Goal: Task Accomplishment & Management: Use online tool/utility

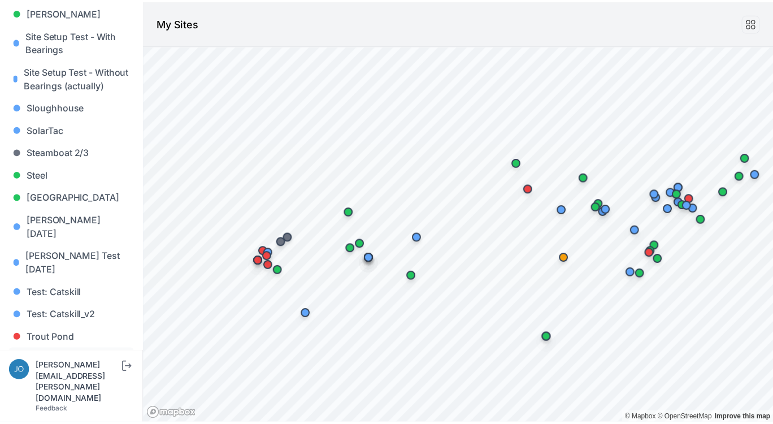
scroll to position [1184, 0]
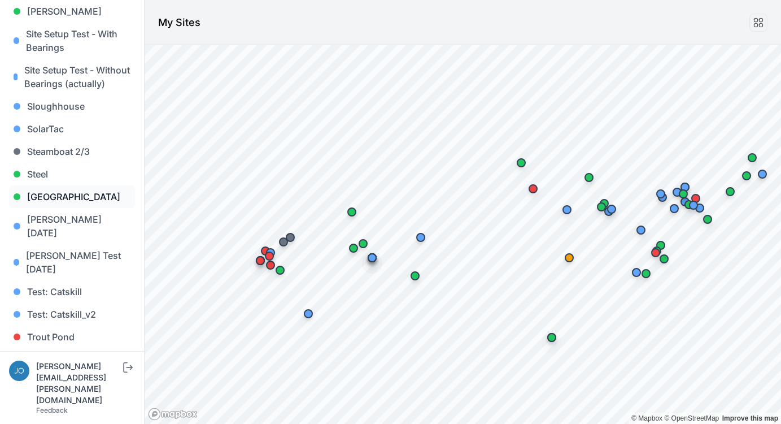
click at [45, 185] on link "Sunlight Road" at bounding box center [72, 196] width 126 height 23
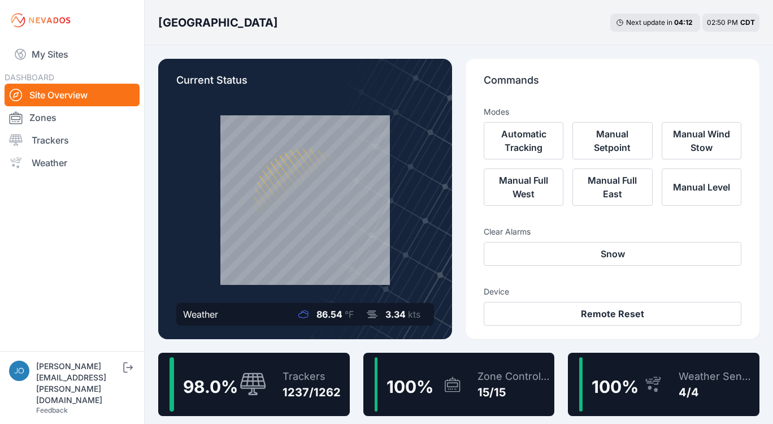
scroll to position [2, 0]
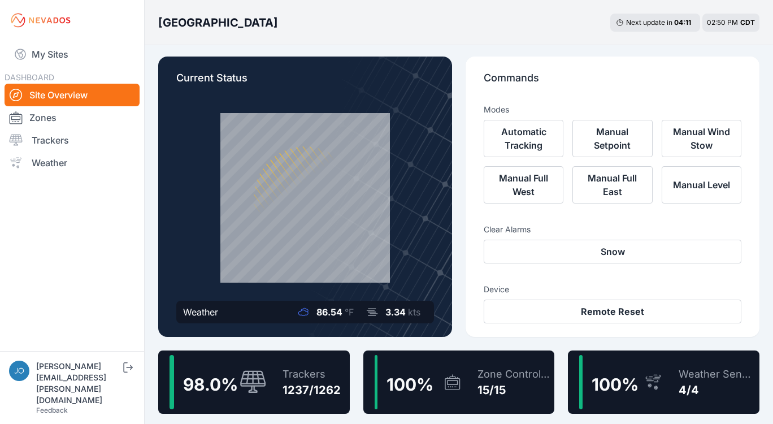
click at [325, 375] on div "Trackers" at bounding box center [311, 374] width 58 height 16
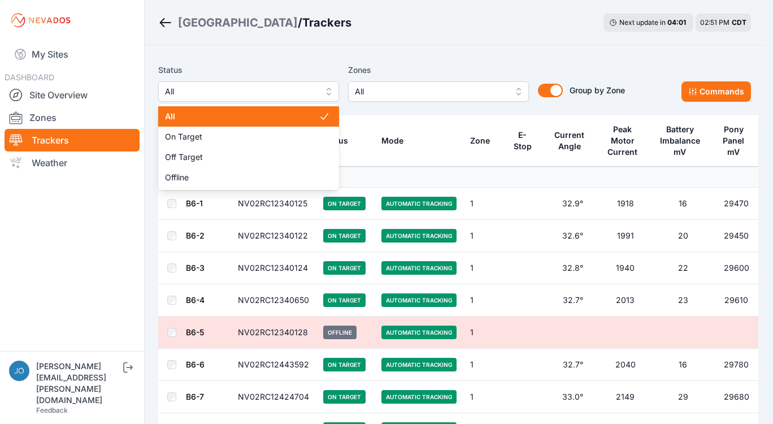
click at [292, 93] on span "All" at bounding box center [240, 92] width 151 height 14
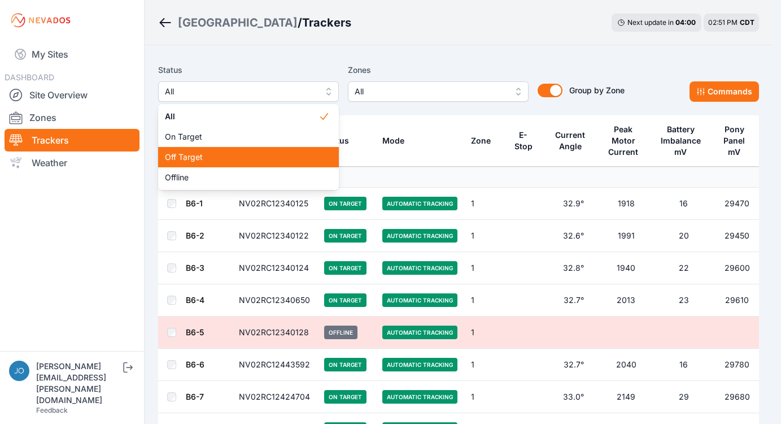
click at [194, 158] on span "Off Target" at bounding box center [242, 156] width 154 height 11
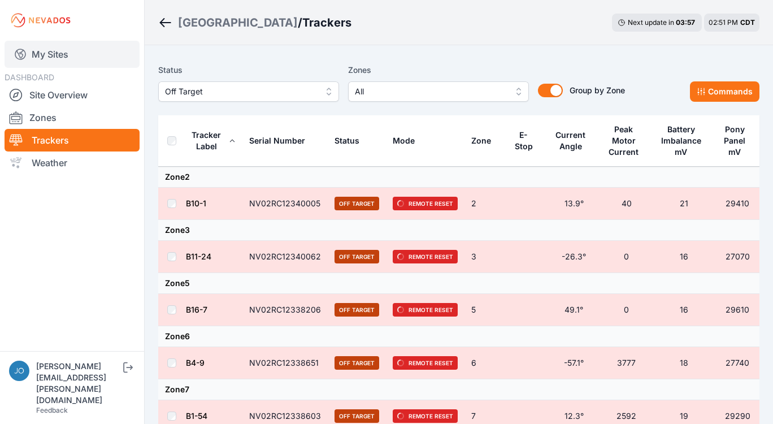
click at [50, 49] on link "My Sites" at bounding box center [72, 54] width 135 height 27
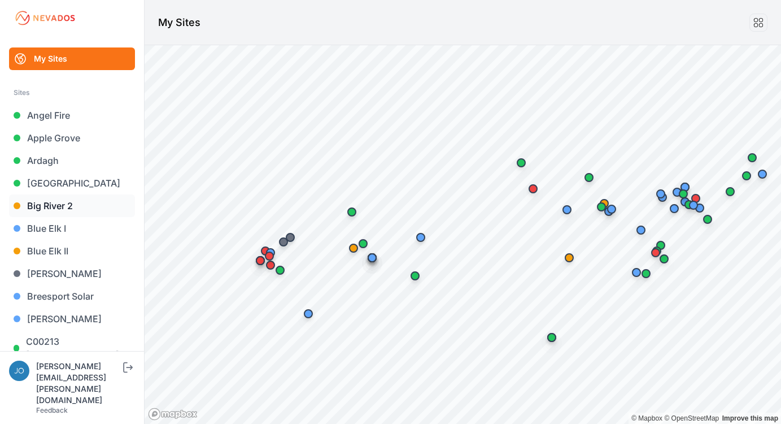
click at [45, 209] on link "Big River 2" at bounding box center [72, 205] width 126 height 23
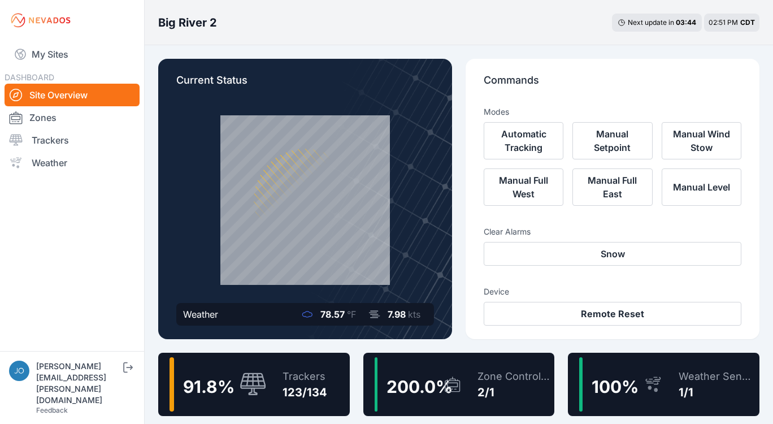
scroll to position [11, 0]
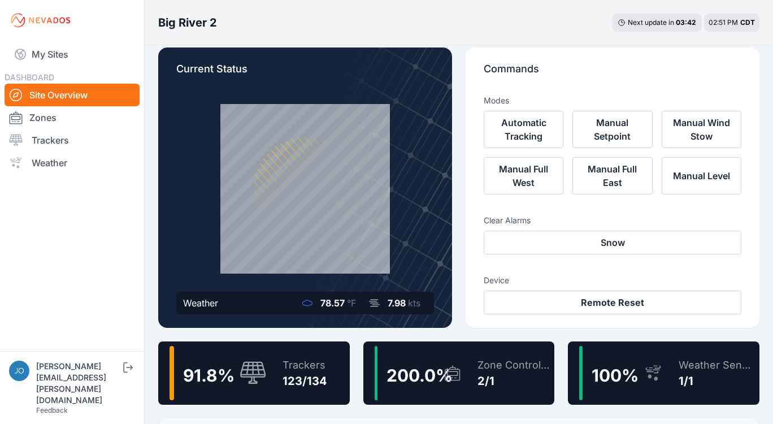
click at [320, 354] on div "Trackers 123/134" at bounding box center [299, 373] width 56 height 54
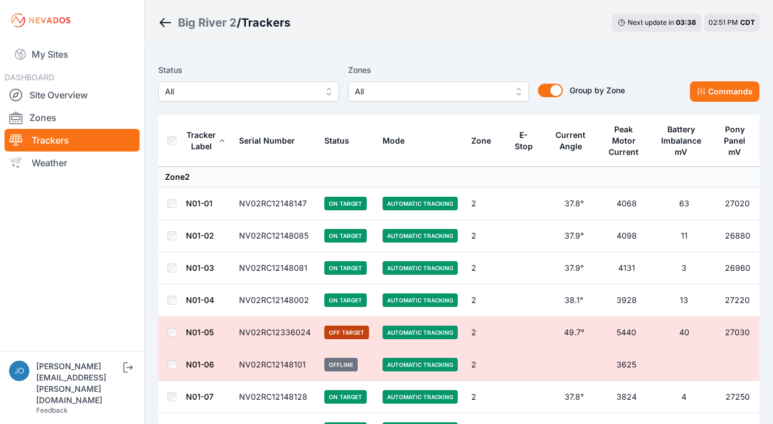
click at [274, 97] on span "All" at bounding box center [240, 92] width 151 height 14
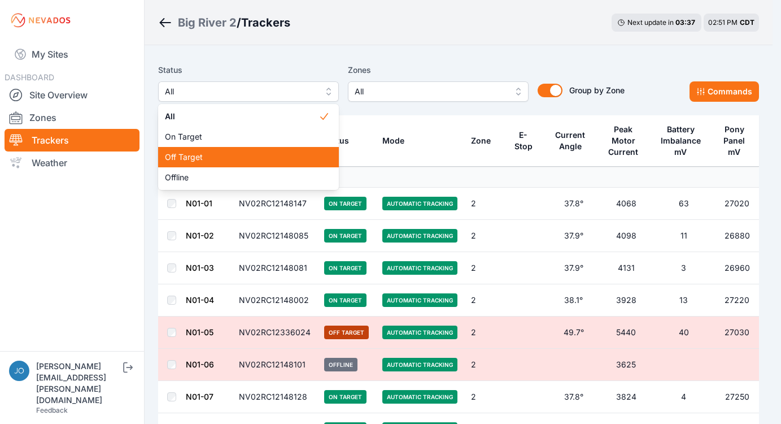
click at [211, 157] on span "Off Target" at bounding box center [242, 156] width 154 height 11
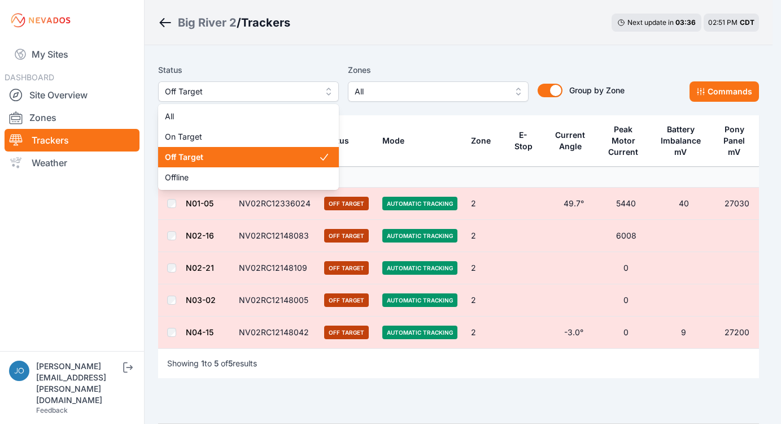
click at [228, 94] on span "Off Target" at bounding box center [240, 92] width 151 height 14
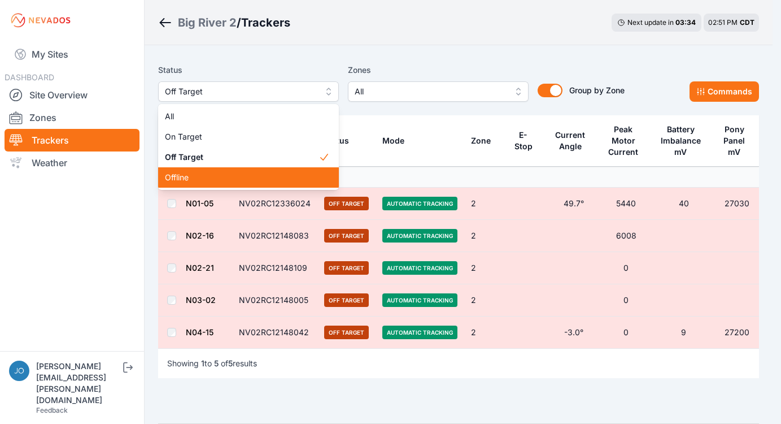
click at [208, 175] on span "Offline" at bounding box center [242, 177] width 154 height 11
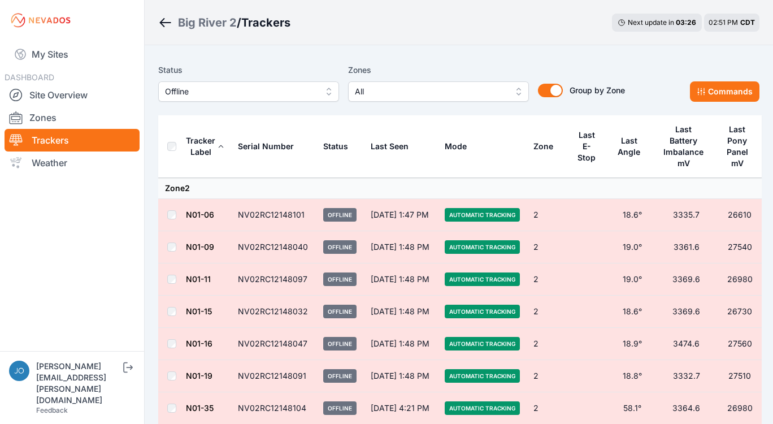
click at [199, 376] on link "N01-19" at bounding box center [199, 376] width 27 height 10
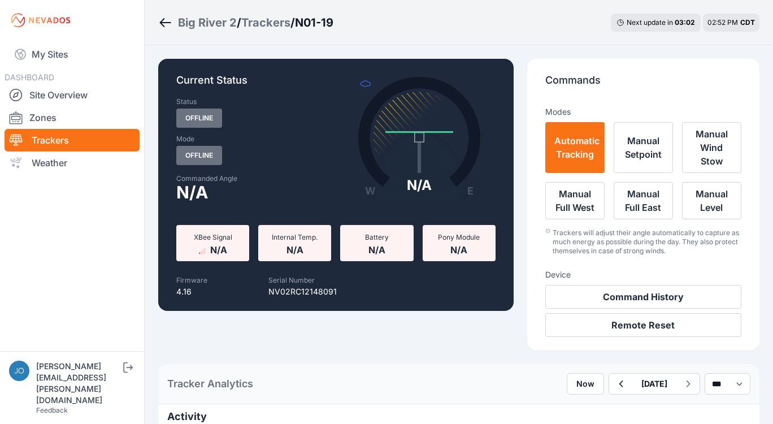
click at [267, 23] on div "Trackers" at bounding box center [265, 23] width 49 height 16
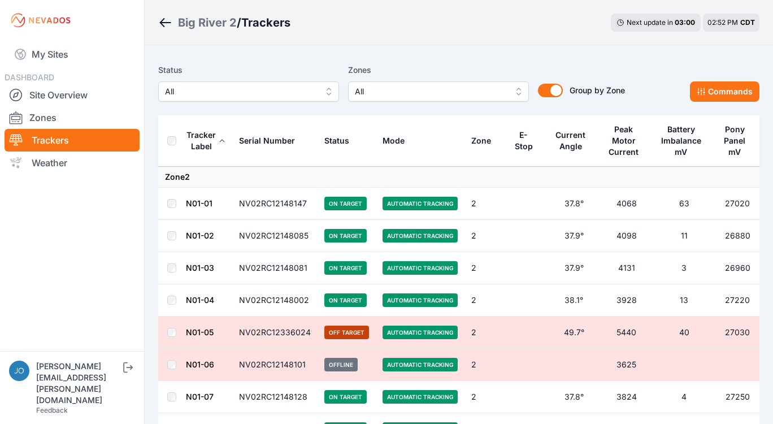
click at [225, 98] on span "All" at bounding box center [240, 92] width 151 height 14
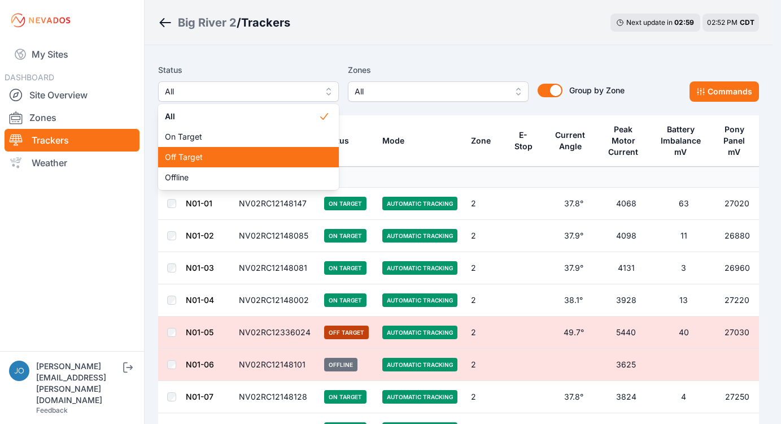
click at [214, 153] on span "Off Target" at bounding box center [242, 156] width 154 height 11
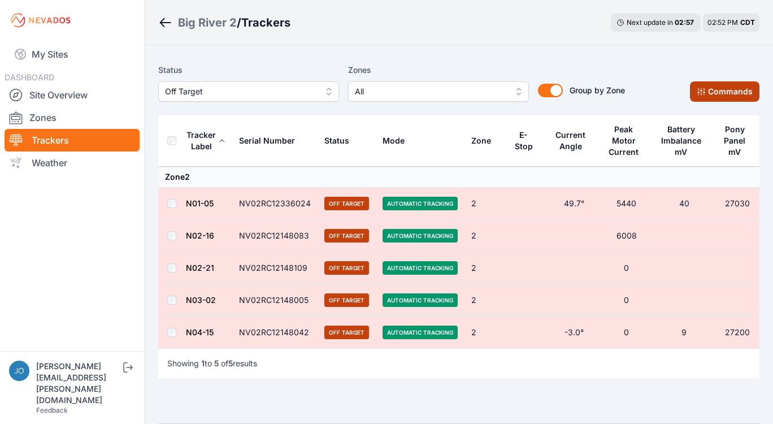
click at [706, 99] on button "Commands" at bounding box center [724, 91] width 69 height 20
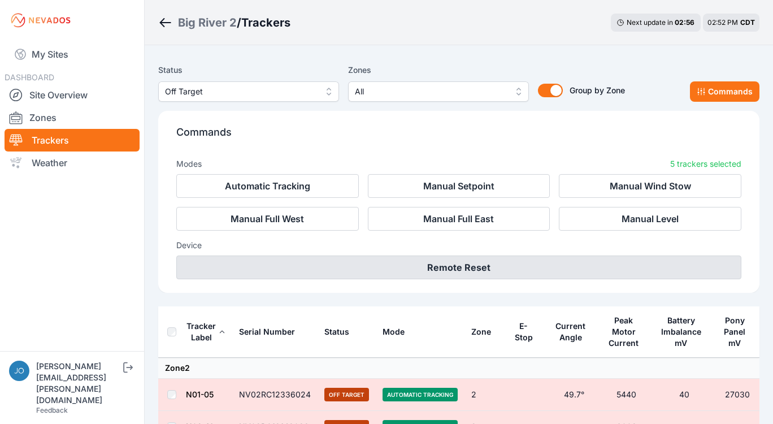
click at [560, 258] on button "Remote Reset" at bounding box center [458, 267] width 565 height 24
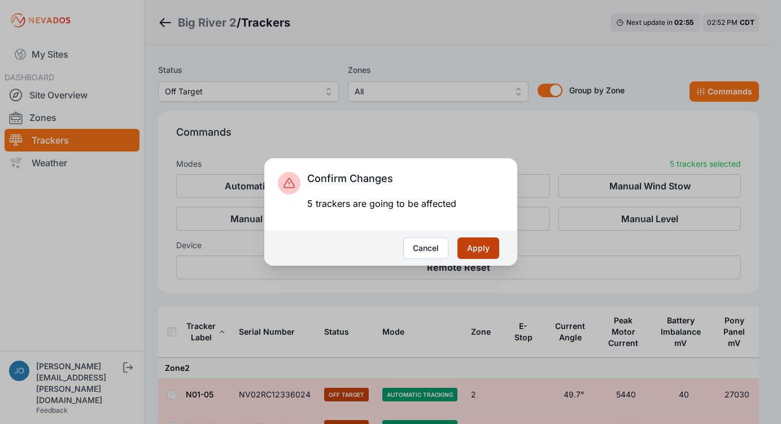
click at [485, 250] on button "Apply" at bounding box center [479, 247] width 42 height 21
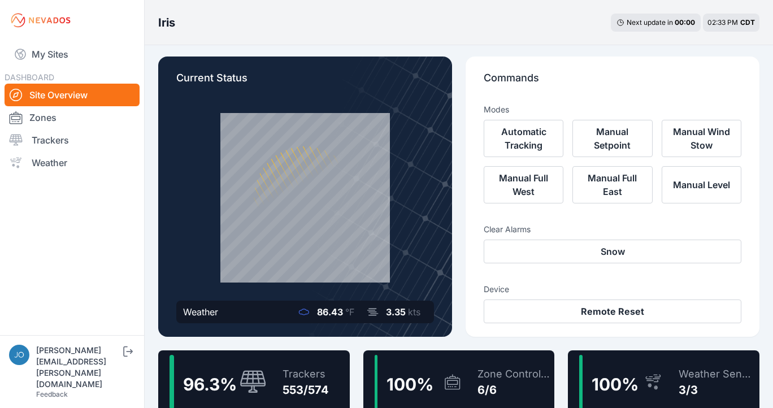
scroll to position [14, 0]
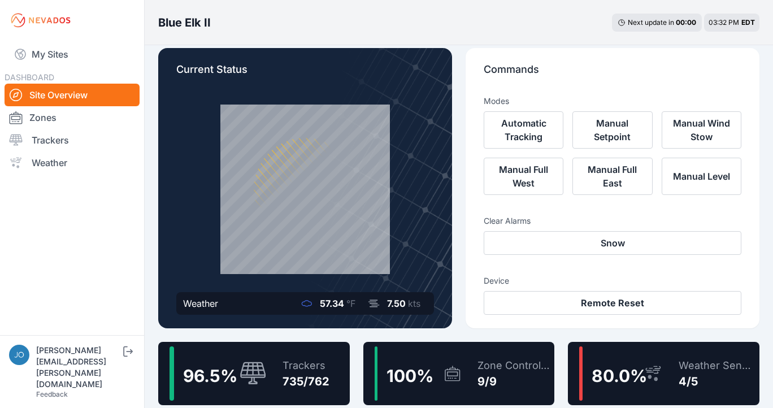
scroll to position [13, 0]
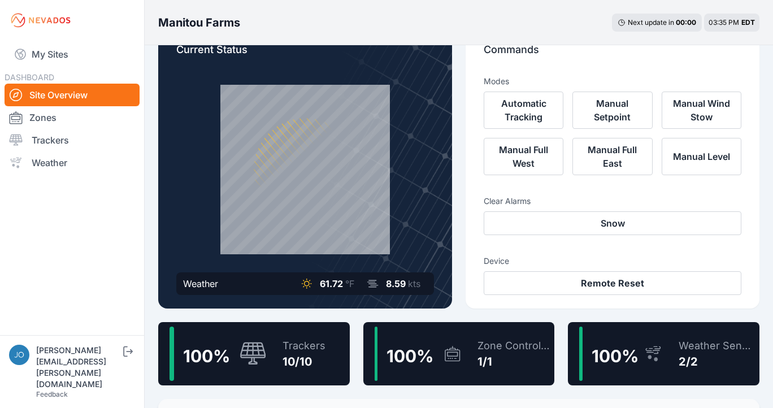
scroll to position [28, 0]
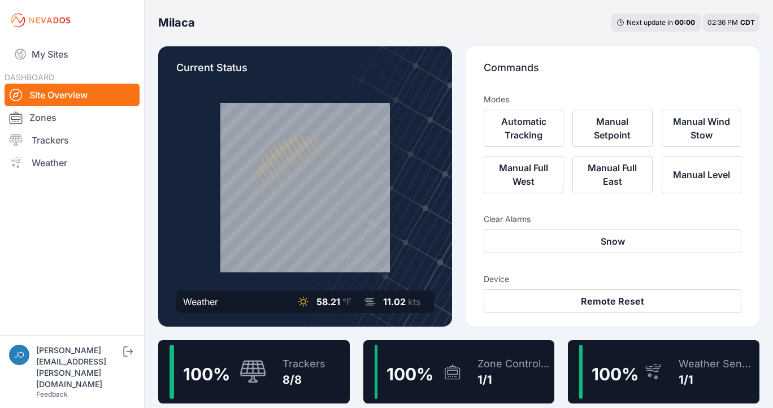
scroll to position [15, 0]
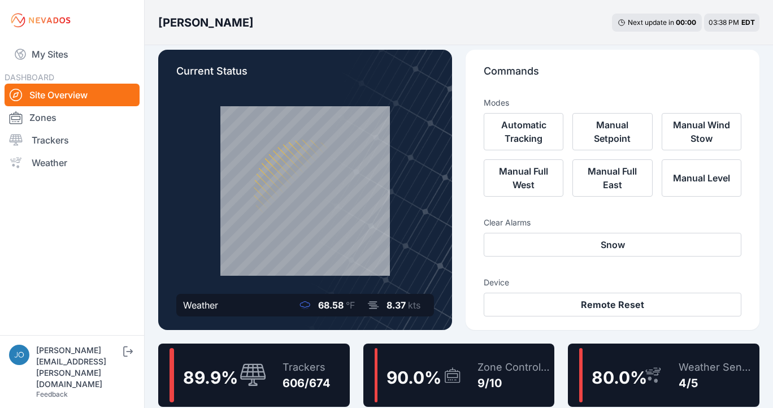
scroll to position [11, 0]
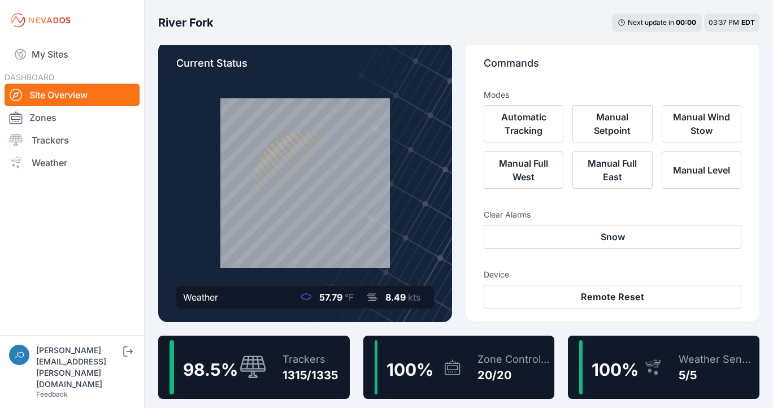
scroll to position [19, 0]
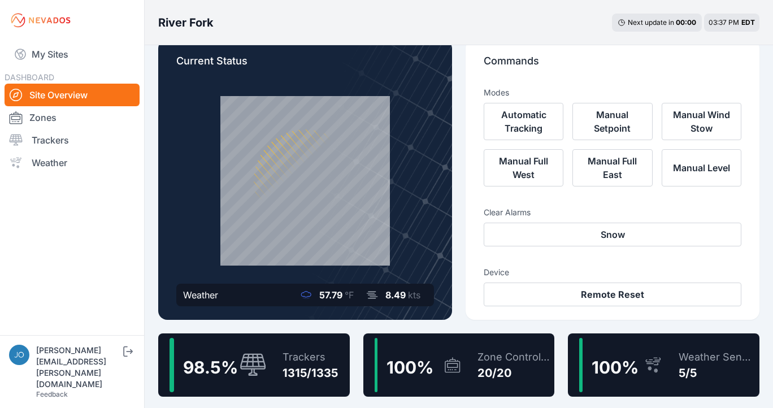
click at [306, 376] on div "1315/1335" at bounding box center [309, 373] width 55 height 16
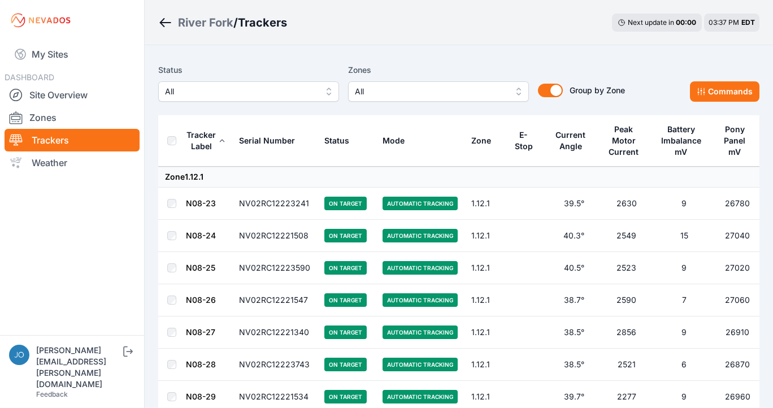
click at [277, 90] on span "All" at bounding box center [240, 92] width 151 height 14
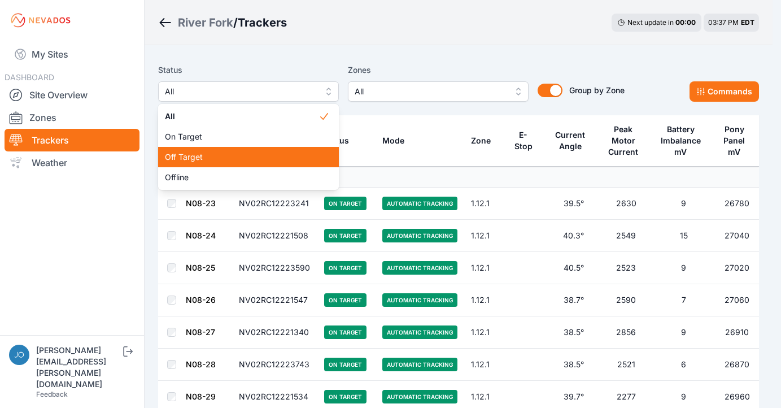
click at [260, 163] on div "Off Target" at bounding box center [248, 157] width 181 height 20
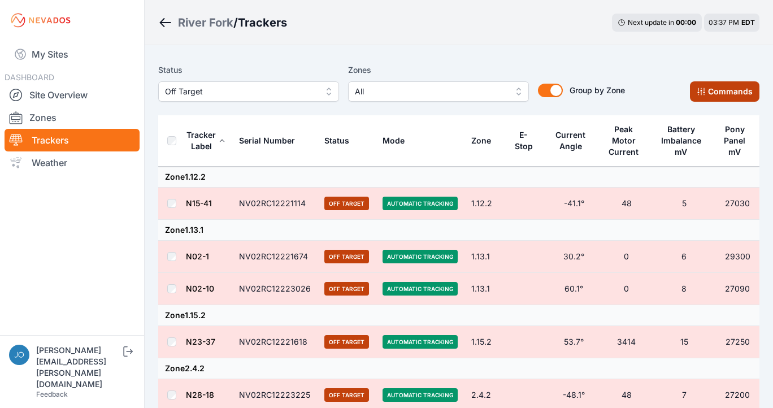
click at [707, 94] on button "Commands" at bounding box center [724, 91] width 69 height 20
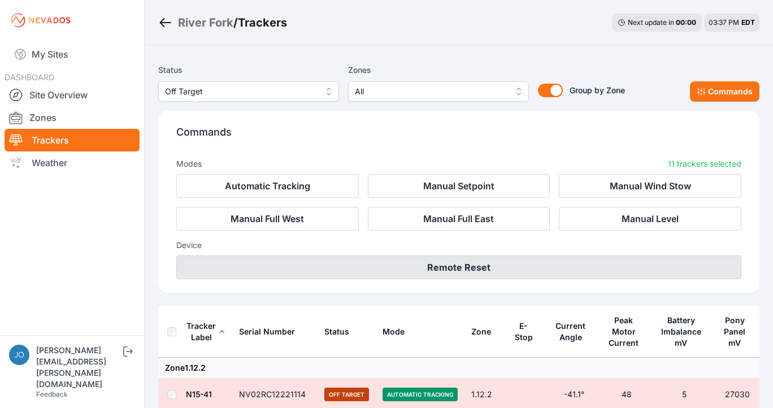
click at [440, 267] on button "Remote Reset" at bounding box center [458, 267] width 565 height 24
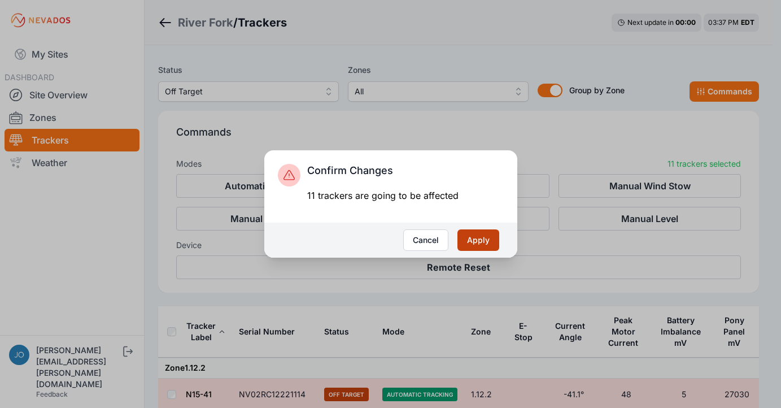
click at [488, 239] on button "Apply" at bounding box center [479, 239] width 42 height 21
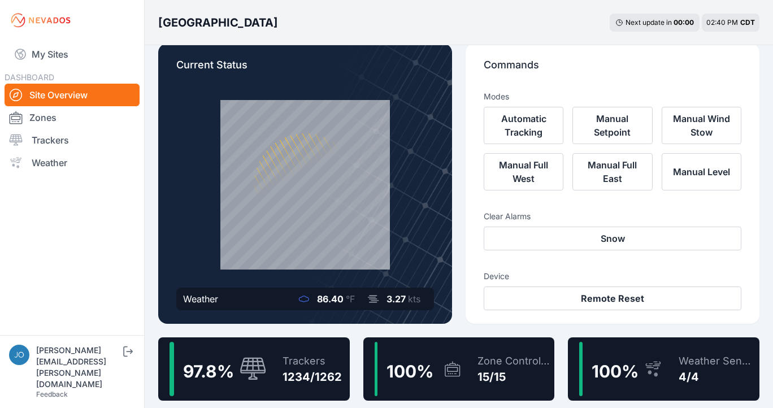
scroll to position [18, 0]
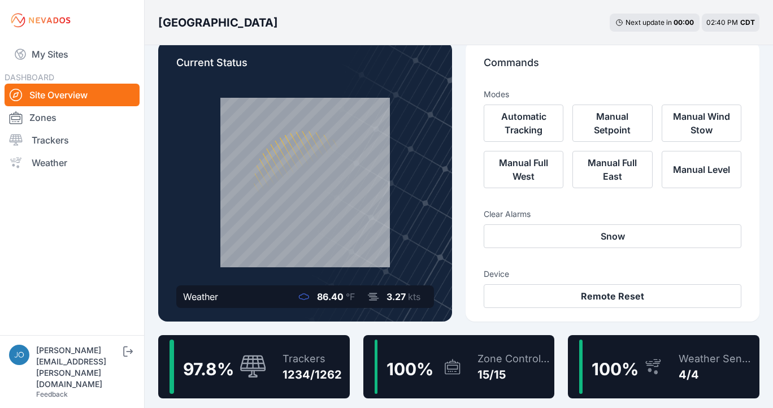
click at [288, 354] on div "Trackers" at bounding box center [311, 359] width 59 height 16
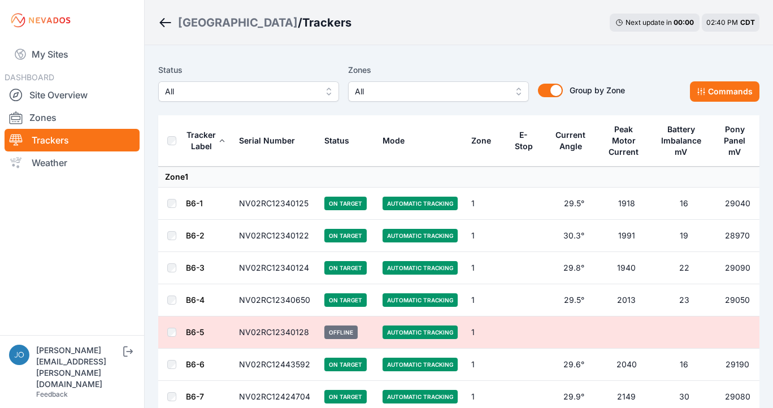
click at [268, 93] on span "All" at bounding box center [240, 92] width 151 height 14
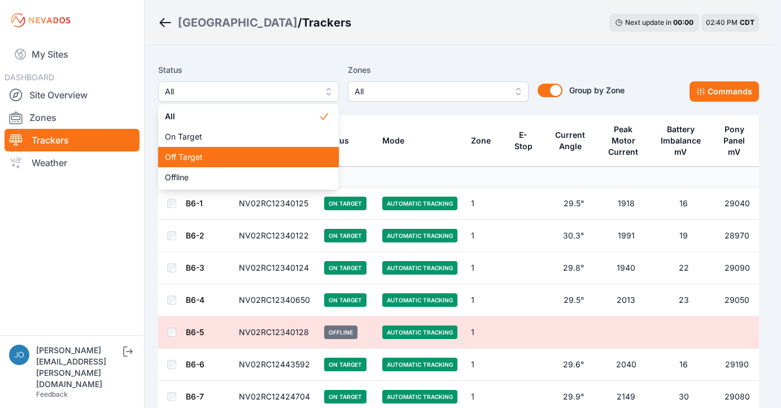
click at [258, 159] on span "Off Target" at bounding box center [242, 156] width 154 height 11
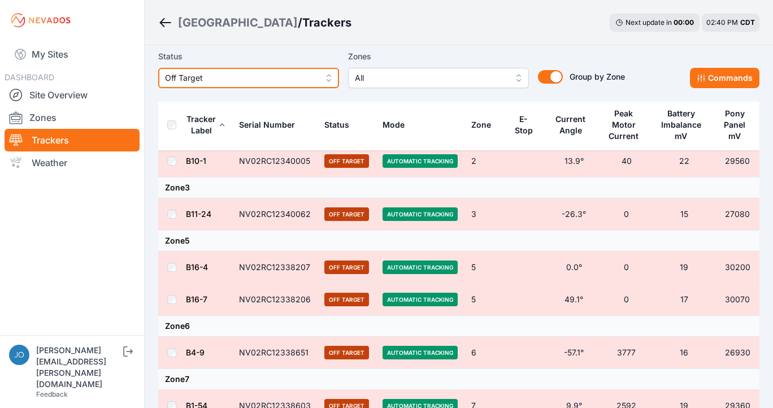
scroll to position [138, 0]
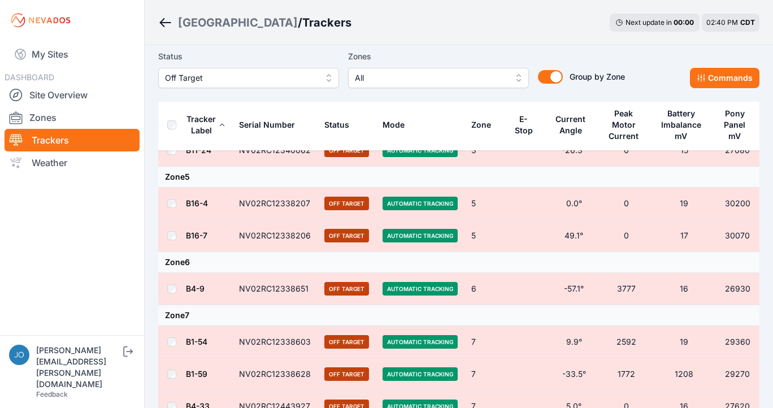
click at [169, 130] on th at bounding box center [171, 124] width 27 height 51
click at [736, 78] on button "Commands" at bounding box center [724, 78] width 69 height 20
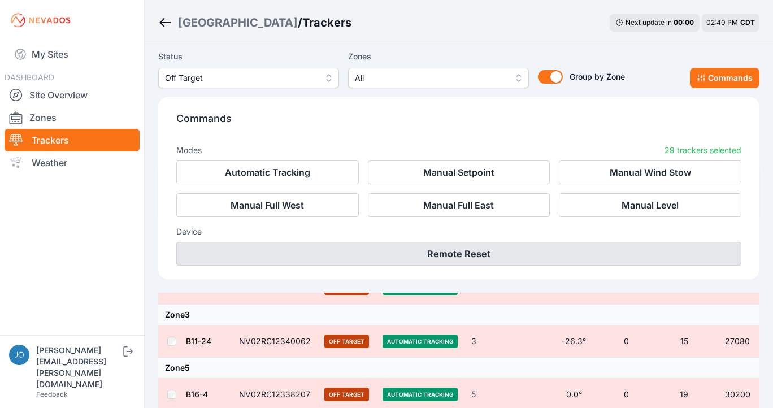
click at [596, 250] on button "Remote Reset" at bounding box center [458, 254] width 565 height 24
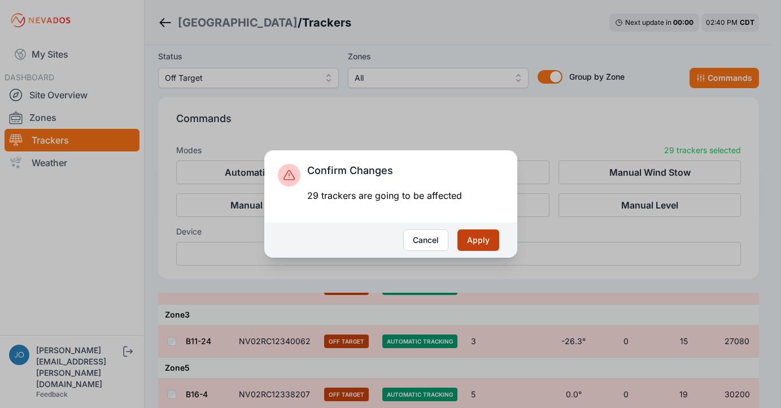
click at [486, 239] on button "Apply" at bounding box center [479, 239] width 42 height 21
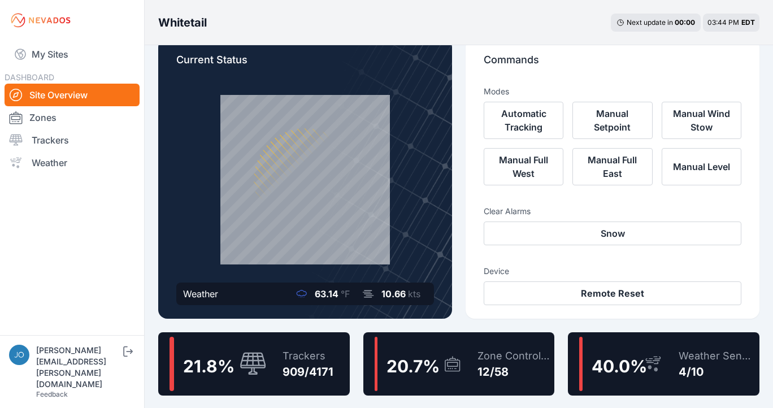
scroll to position [63, 0]
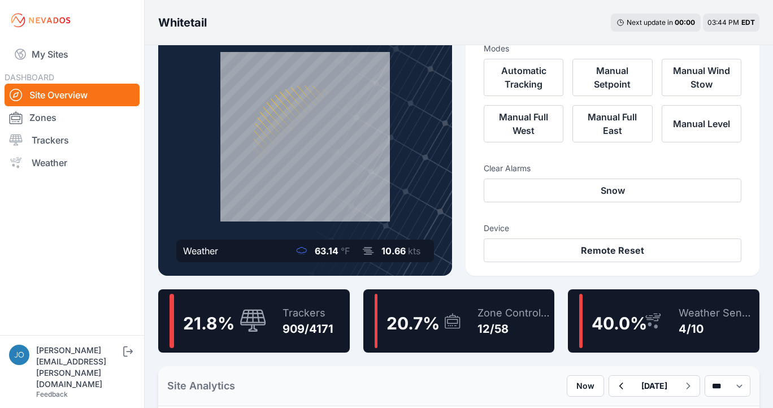
click at [437, 325] on span "20.7 %" at bounding box center [412, 323] width 53 height 20
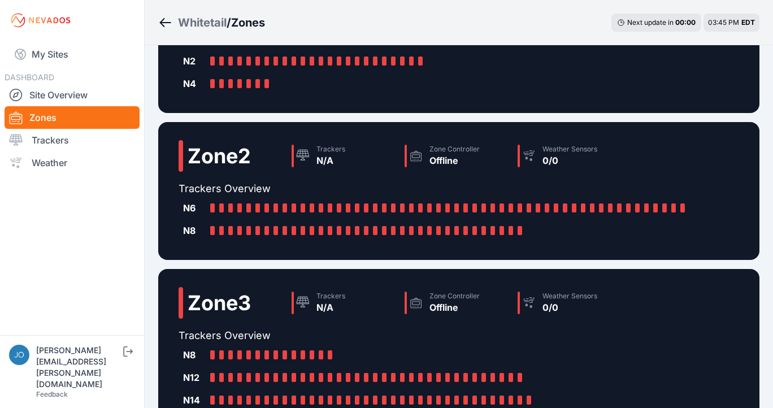
scroll to position [447, 0]
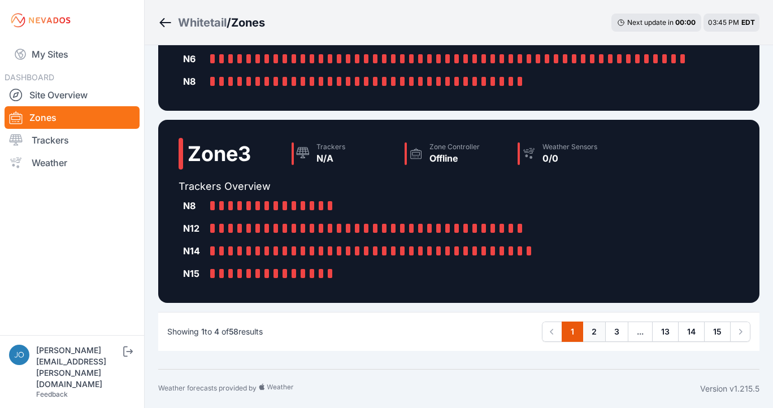
click at [593, 329] on link "2" at bounding box center [593, 331] width 23 height 20
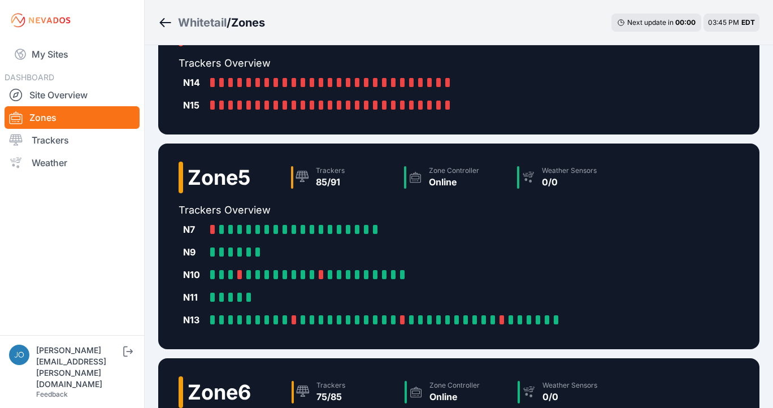
scroll to position [417, 0]
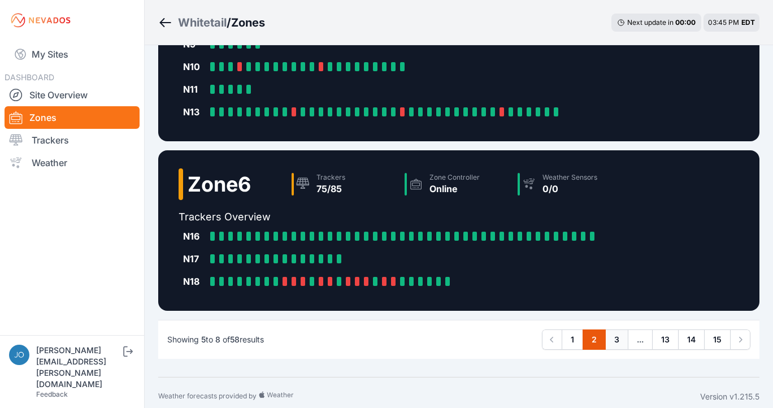
click at [618, 341] on link "3" at bounding box center [616, 339] width 23 height 20
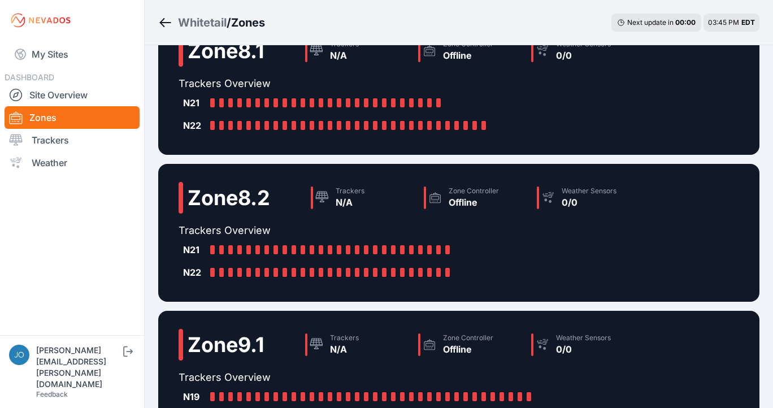
scroll to position [357, 0]
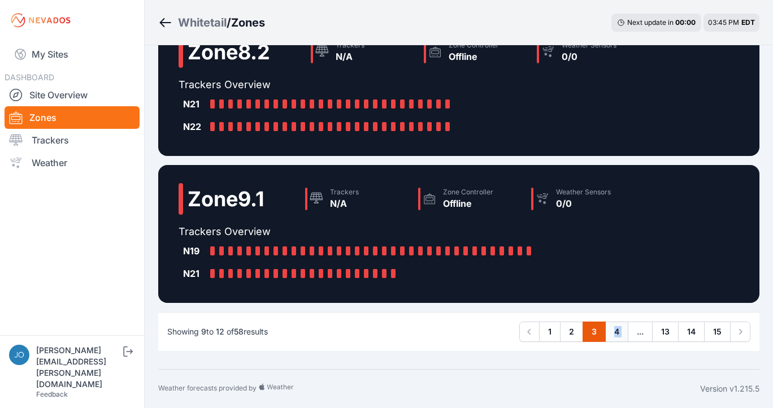
click at [619, 332] on link "4" at bounding box center [616, 331] width 23 height 20
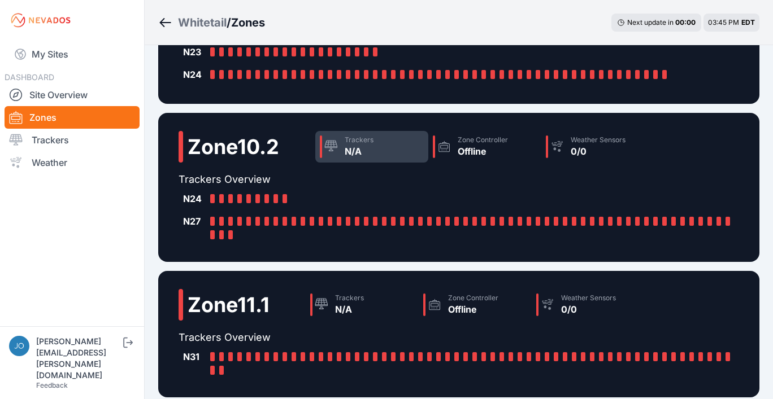
scroll to position [343, 0]
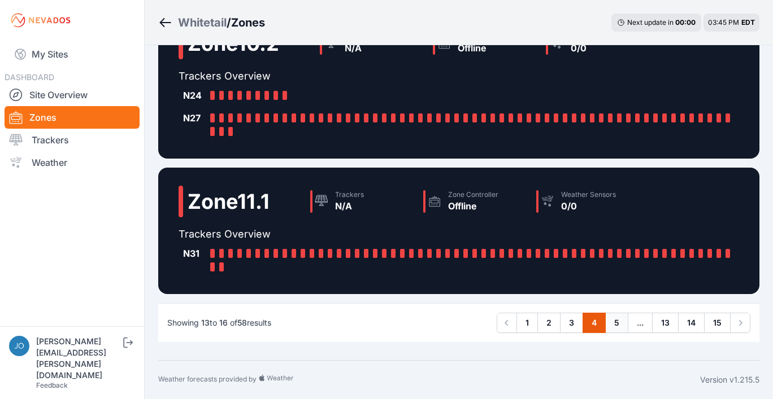
click at [617, 329] on link "5" at bounding box center [616, 323] width 23 height 20
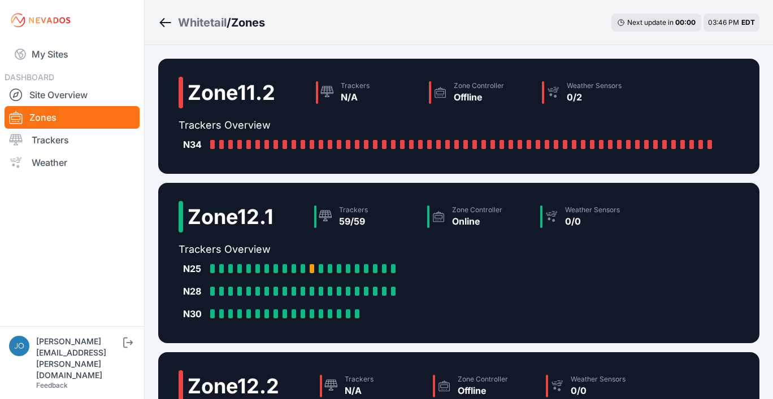
click at [207, 22] on div "Whitetail" at bounding box center [202, 23] width 49 height 16
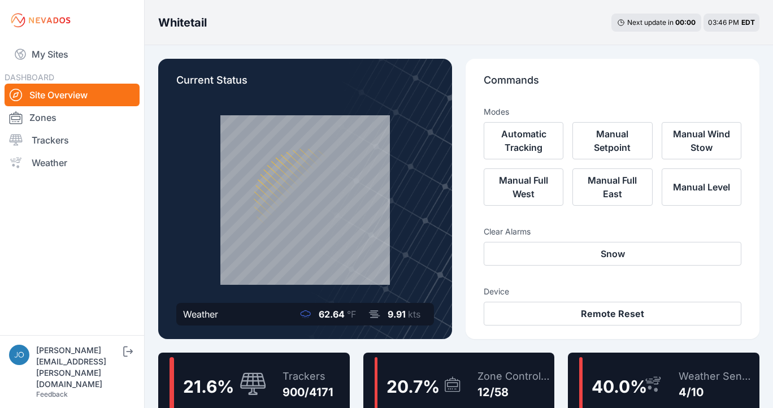
click at [307, 364] on div "Trackers 900/4171" at bounding box center [302, 384] width 62 height 54
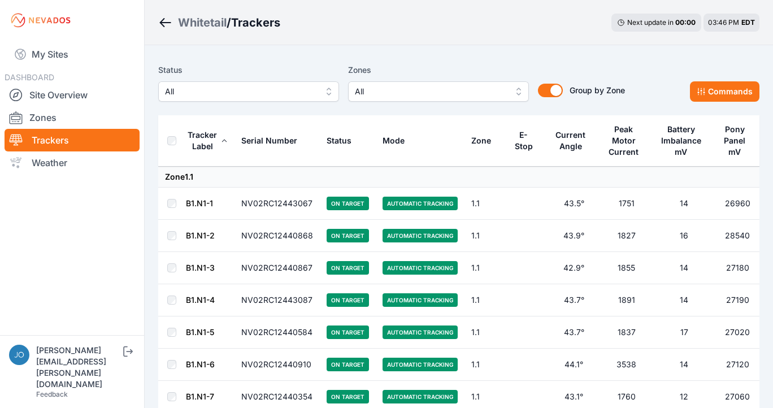
click at [266, 98] on button "All" at bounding box center [248, 91] width 181 height 20
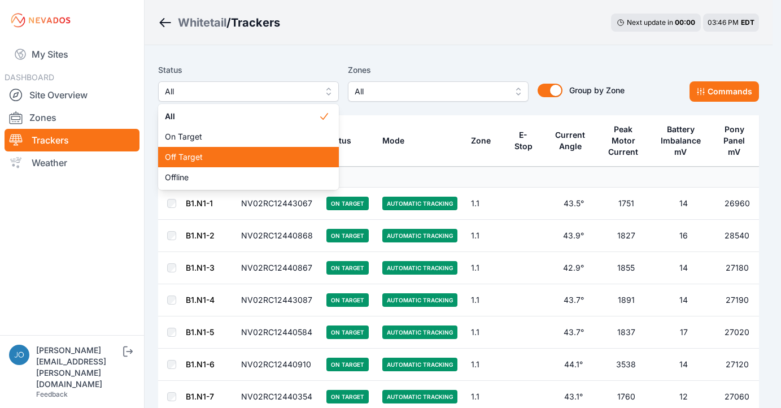
click at [237, 163] on div "Off Target" at bounding box center [248, 157] width 181 height 20
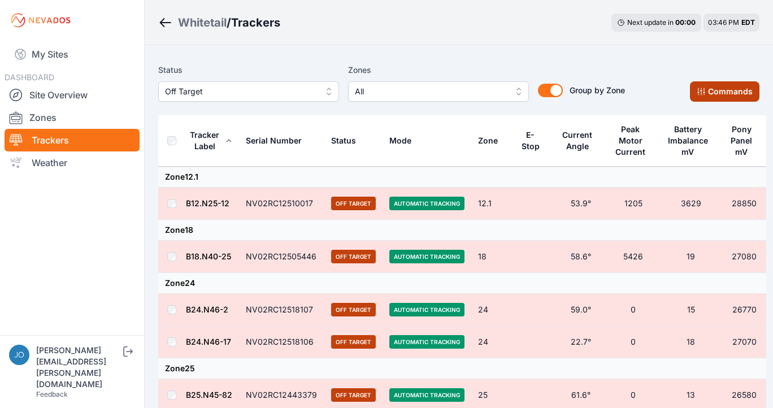
click at [704, 93] on icon at bounding box center [700, 91] width 7 height 7
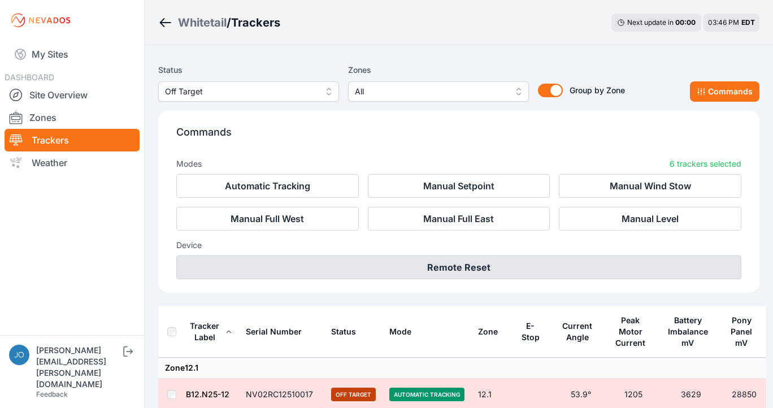
click at [501, 270] on button "Remote Reset" at bounding box center [458, 267] width 565 height 24
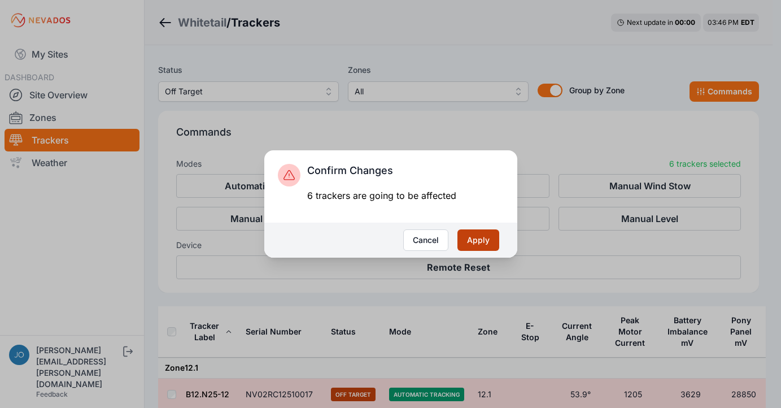
click at [488, 242] on button "Apply" at bounding box center [479, 239] width 42 height 21
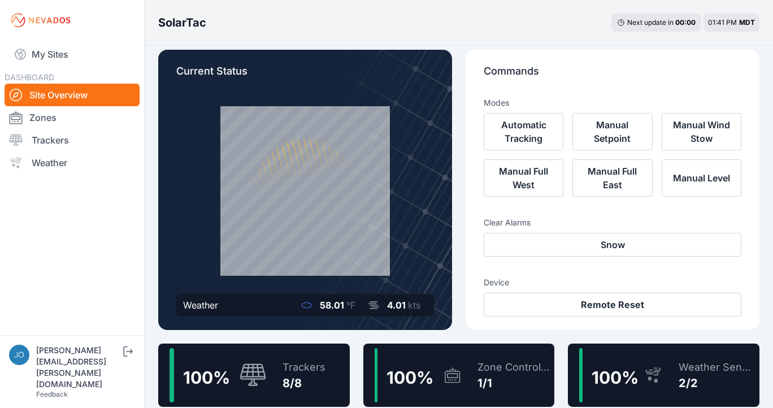
scroll to position [14, 0]
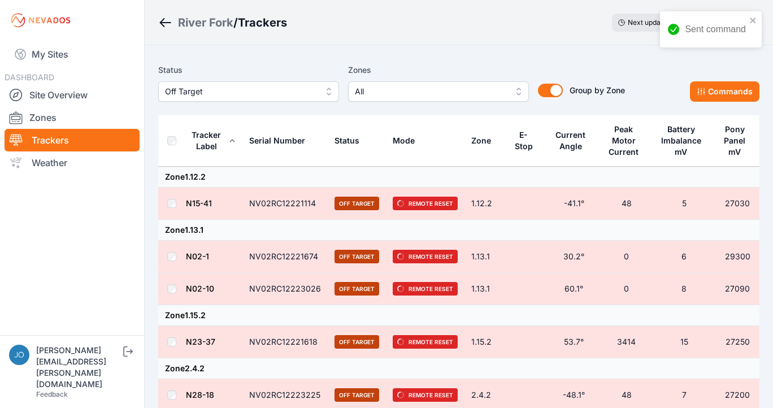
click at [201, 24] on div "River Fork" at bounding box center [205, 23] width 55 height 16
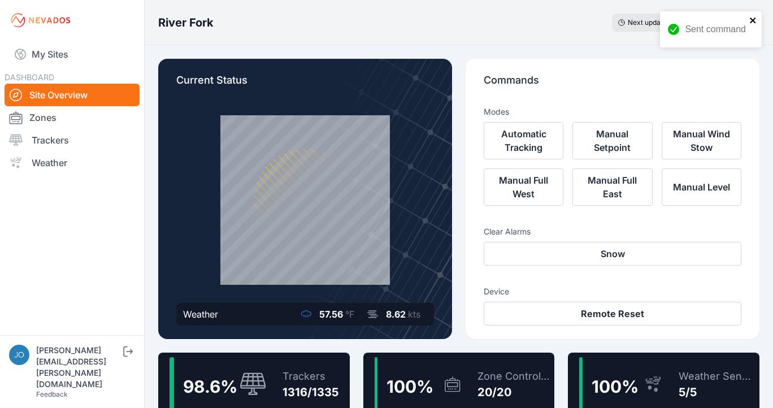
click at [751, 16] on icon "close" at bounding box center [753, 20] width 8 height 9
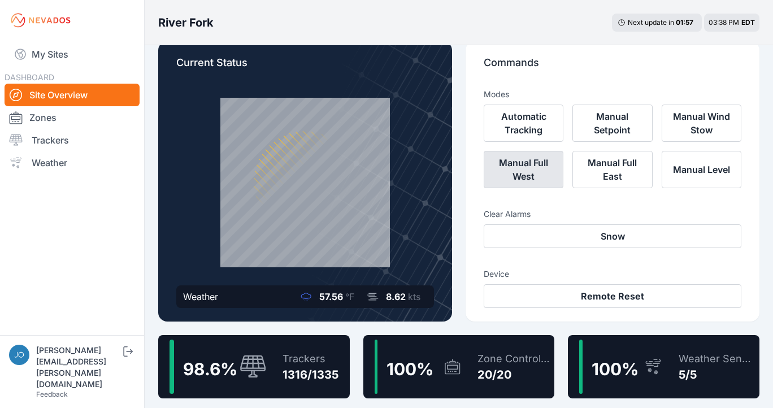
scroll to position [20, 0]
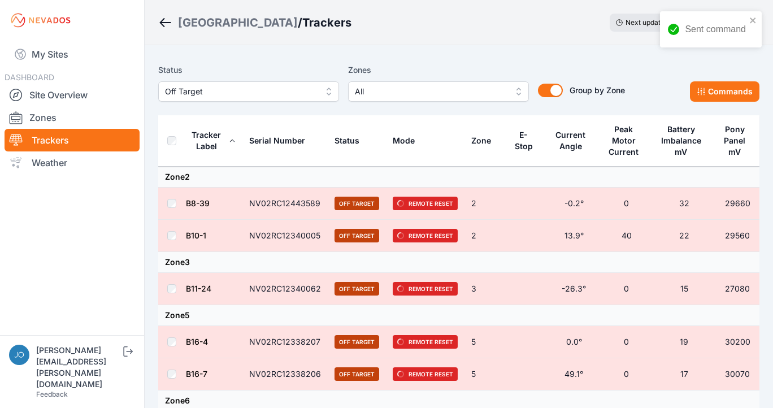
click at [228, 21] on div "[GEOGRAPHIC_DATA]" at bounding box center [238, 23] width 120 height 16
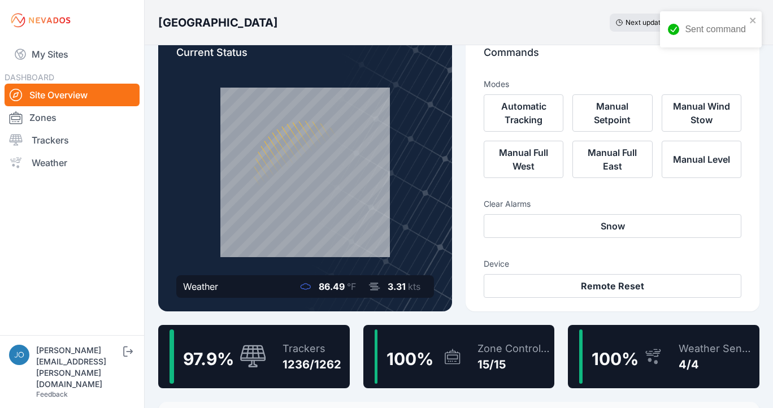
scroll to position [25, 0]
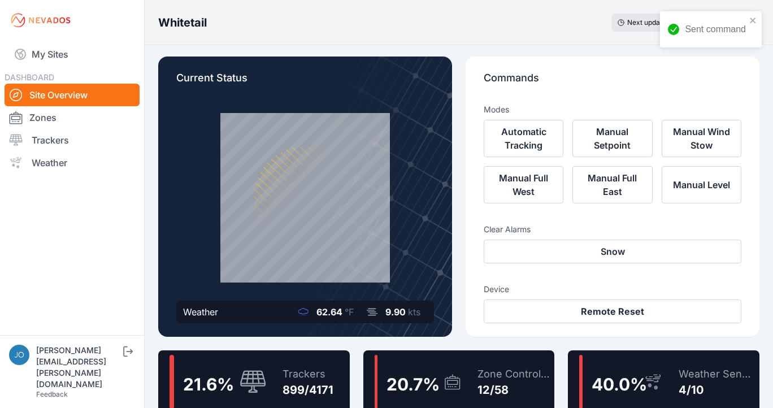
scroll to position [12, 0]
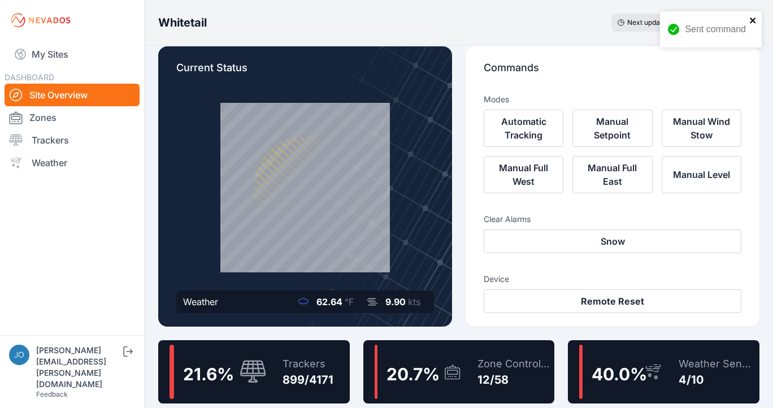
click at [753, 21] on icon "close" at bounding box center [753, 21] width 6 height 6
click at [317, 358] on div "Trackers" at bounding box center [307, 364] width 51 height 16
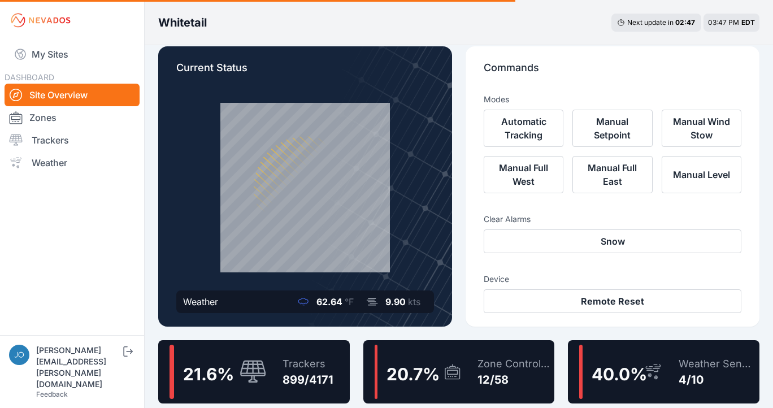
click at [411, 372] on span "20.7 %" at bounding box center [412, 374] width 53 height 20
click at [412, 371] on span "20.7 %" at bounding box center [412, 374] width 53 height 20
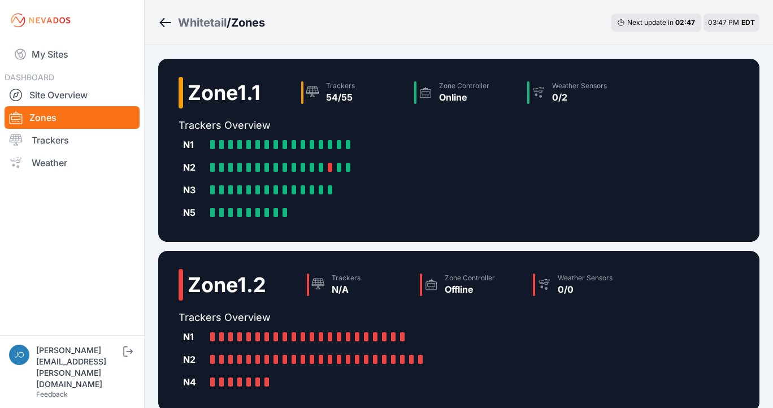
scroll to position [447, 0]
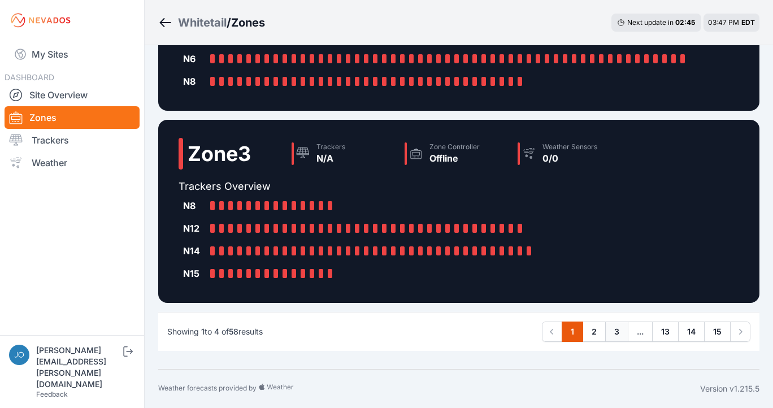
click at [620, 332] on link "3" at bounding box center [616, 331] width 23 height 20
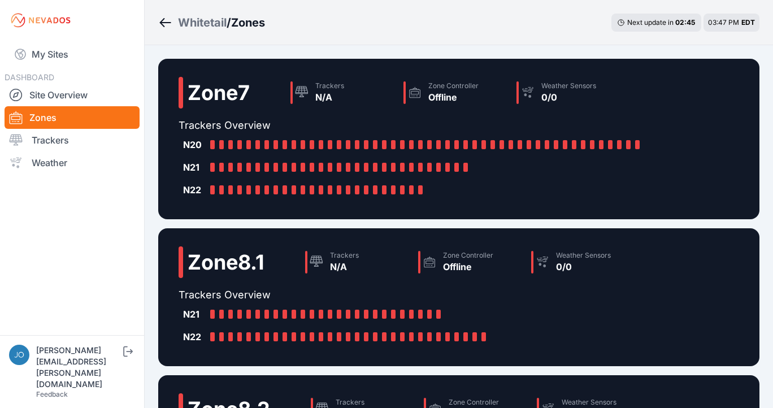
scroll to position [357, 0]
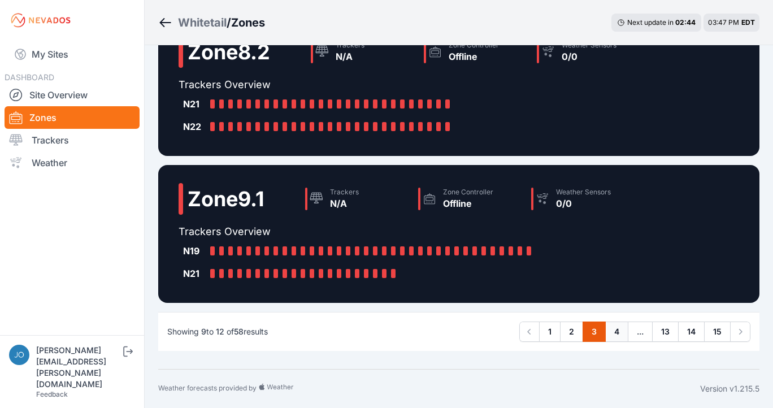
click at [618, 330] on link "4" at bounding box center [616, 331] width 23 height 20
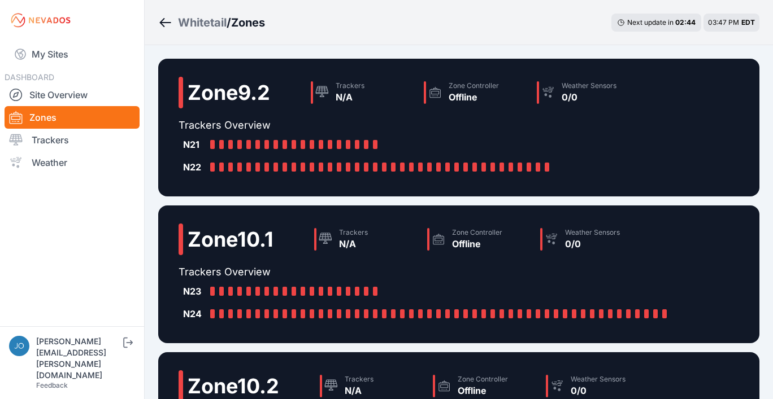
scroll to position [343, 0]
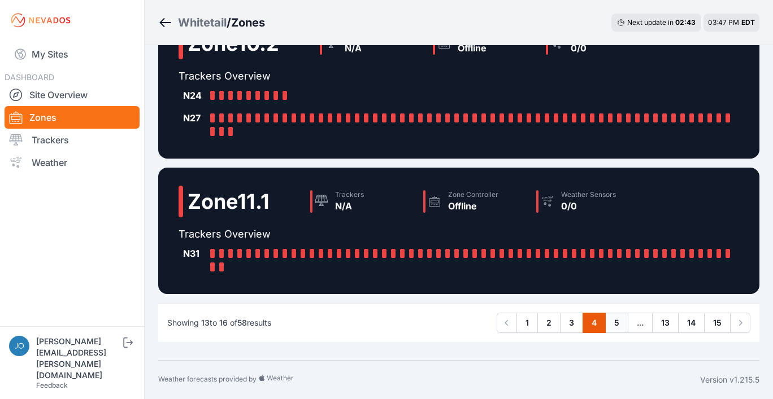
click at [620, 327] on link "5" at bounding box center [616, 323] width 23 height 20
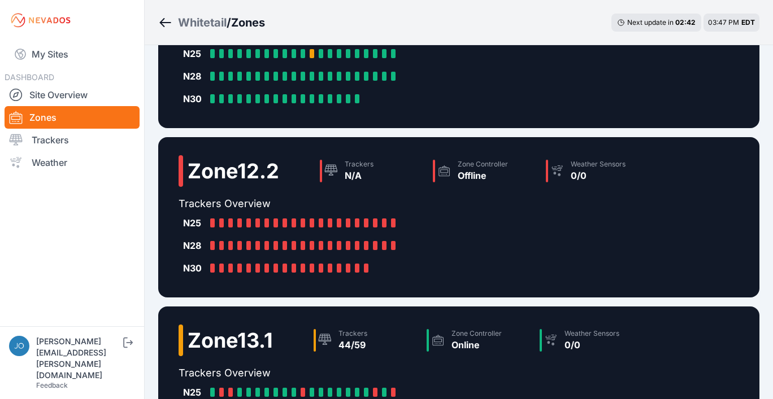
scroll to position [388, 0]
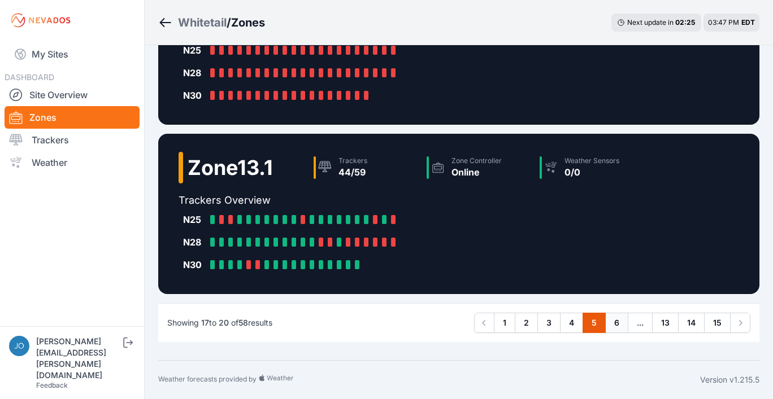
click at [615, 326] on link "6" at bounding box center [616, 323] width 23 height 20
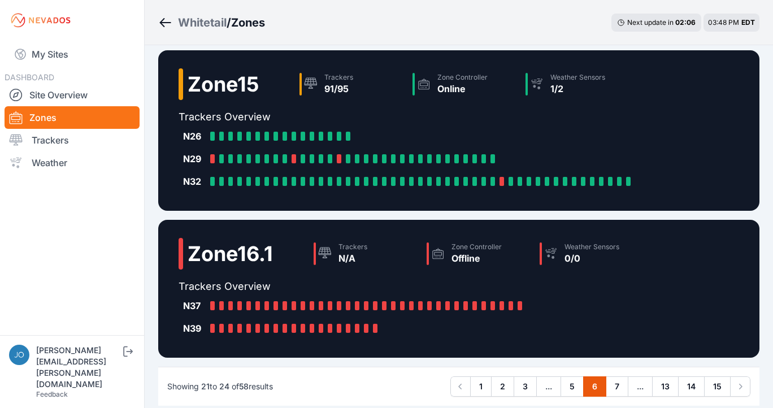
scroll to position [389, 0]
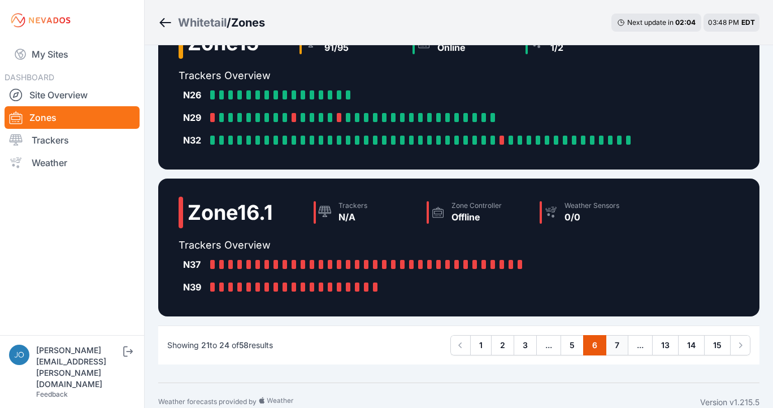
click at [617, 347] on link "7" at bounding box center [617, 345] width 23 height 20
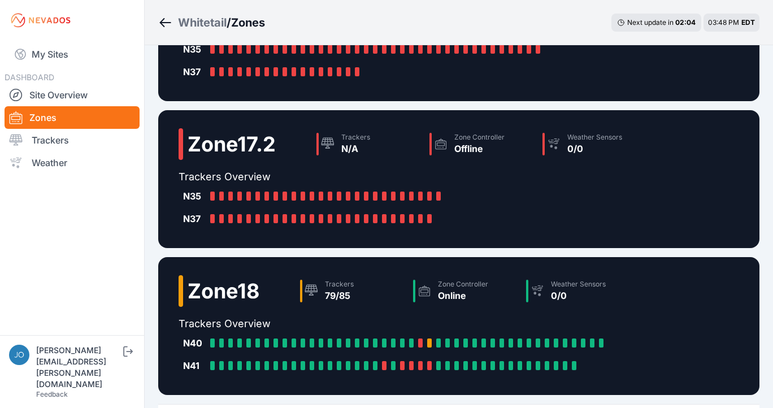
scroll to position [312, 0]
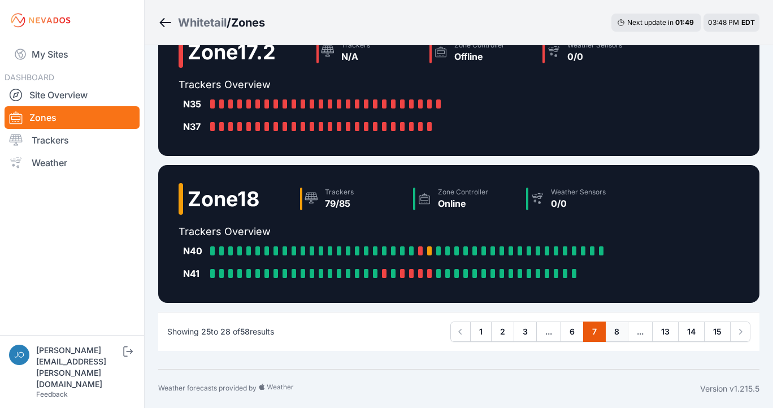
click at [612, 332] on link "8" at bounding box center [616, 331] width 23 height 20
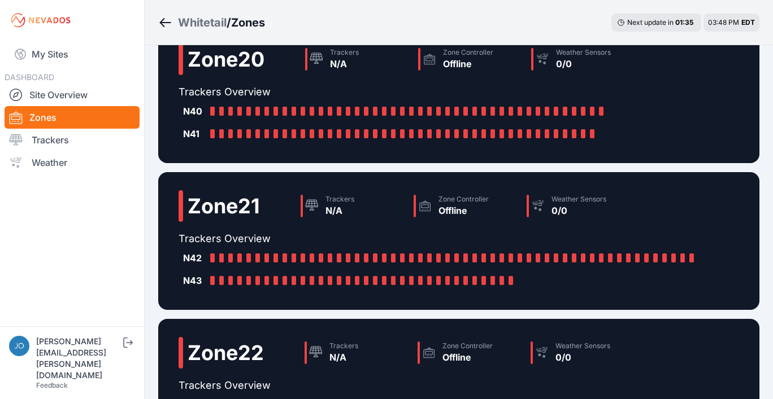
scroll to position [366, 0]
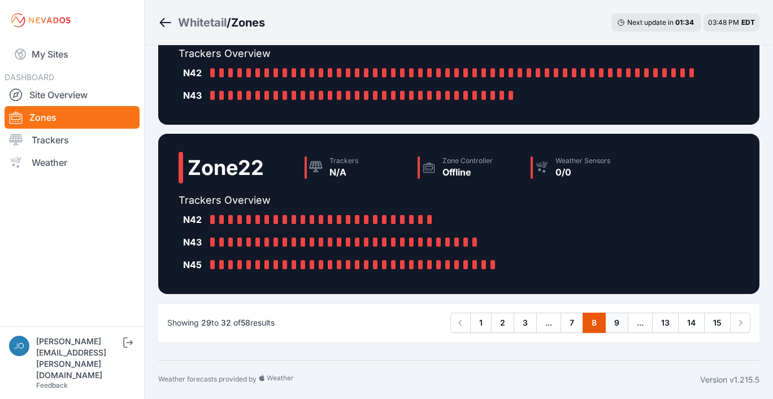
click at [615, 324] on link "9" at bounding box center [616, 323] width 23 height 20
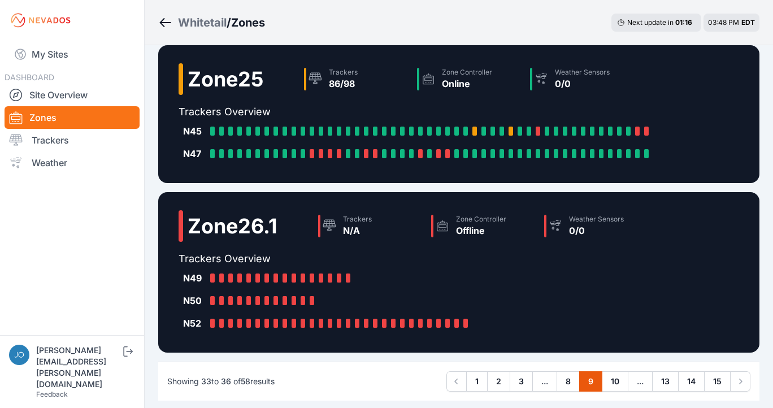
scroll to position [402, 0]
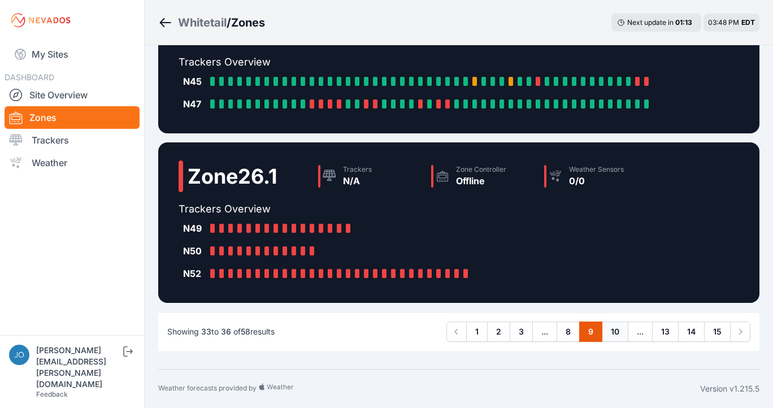
click at [614, 336] on link "10" at bounding box center [615, 331] width 27 height 20
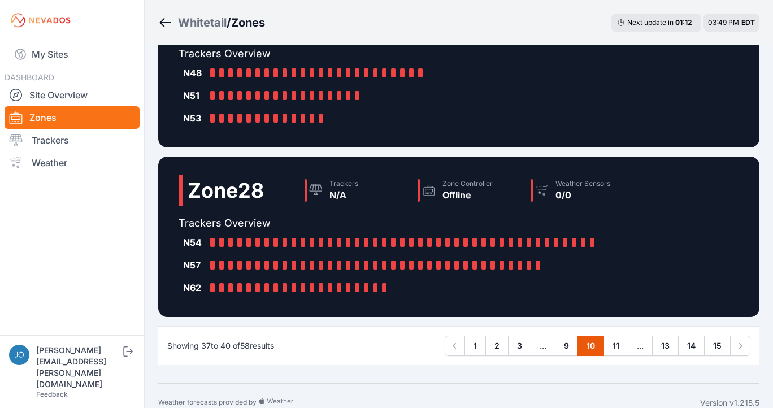
scroll to position [425, 0]
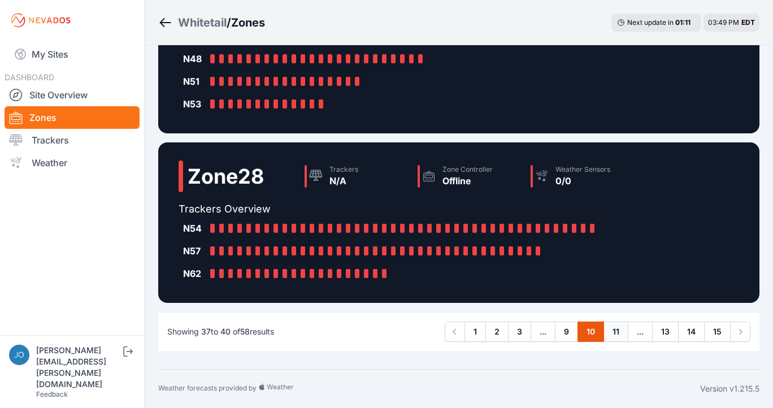
click at [611, 332] on link "11" at bounding box center [615, 331] width 25 height 20
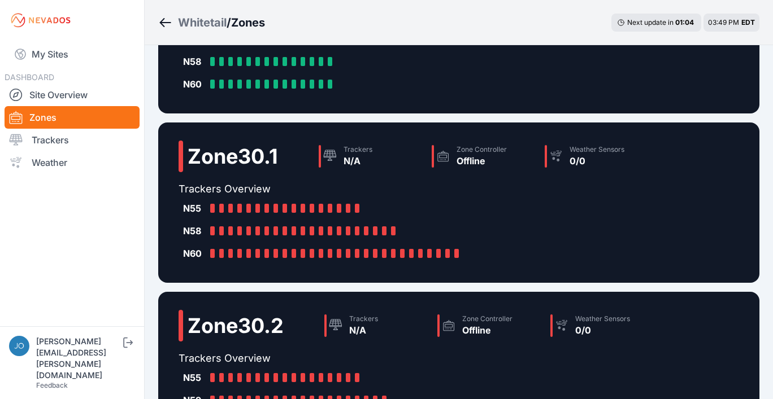
scroll to position [467, 0]
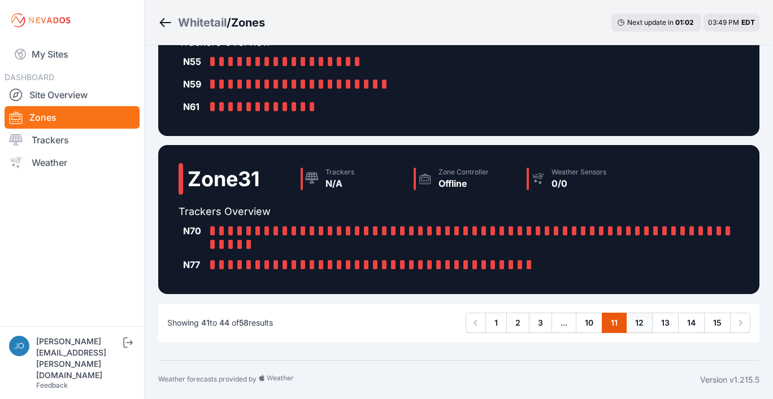
click at [641, 323] on link "12" at bounding box center [639, 323] width 27 height 20
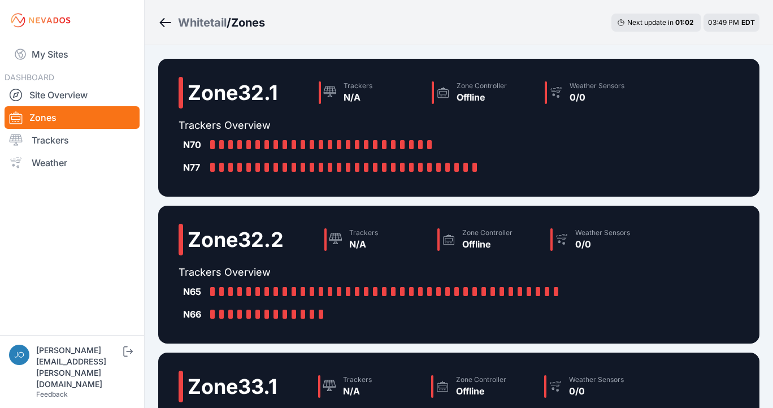
scroll to position [380, 0]
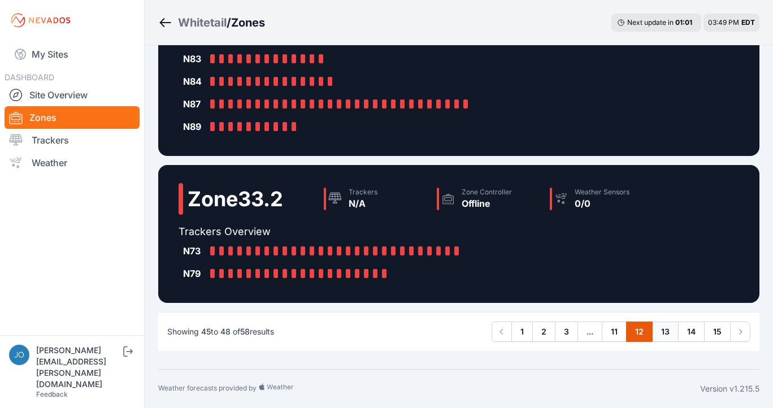
click at [668, 330] on link "13" at bounding box center [665, 331] width 27 height 20
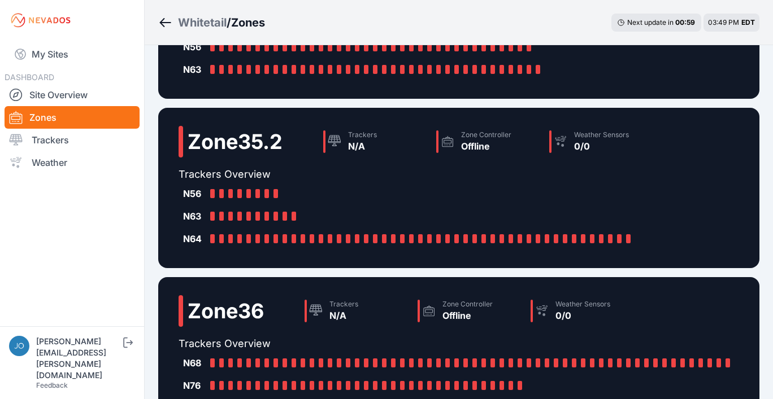
scroll to position [322, 0]
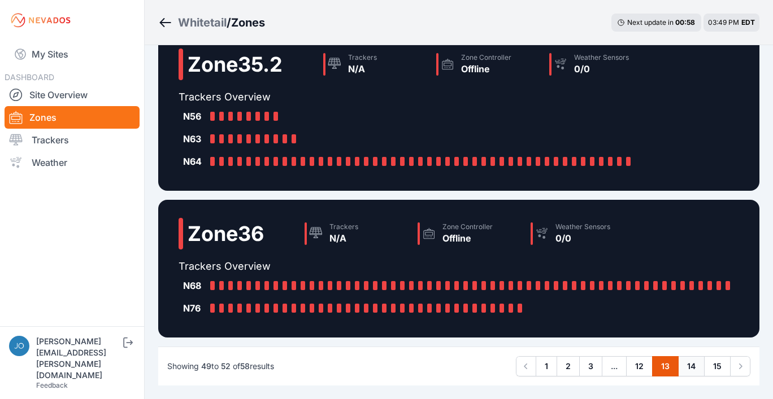
click at [695, 369] on link "14" at bounding box center [691, 366] width 27 height 20
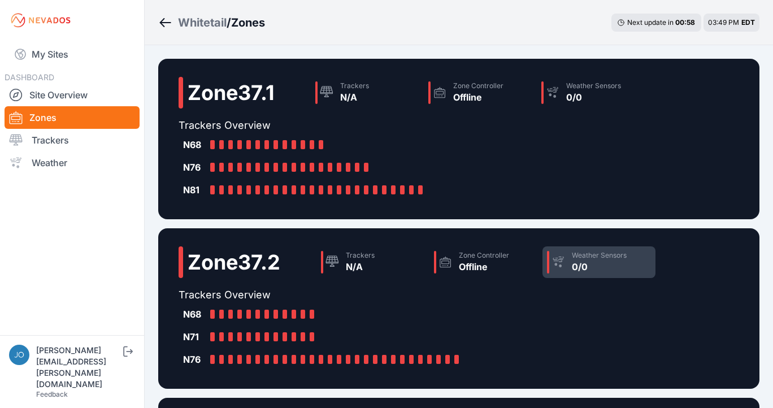
scroll to position [402, 0]
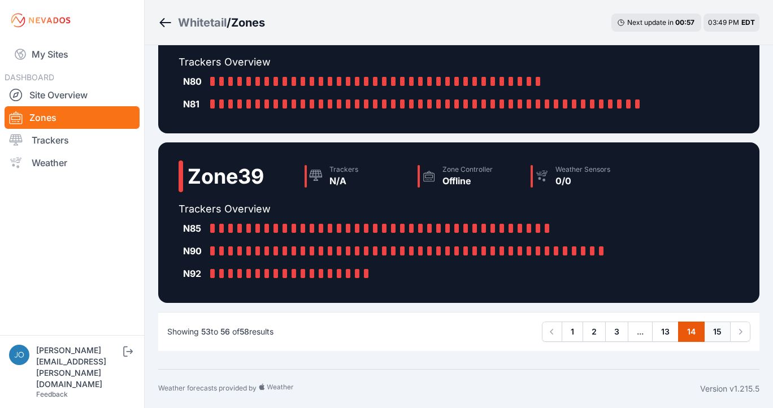
click at [719, 330] on link "15" at bounding box center [717, 331] width 27 height 20
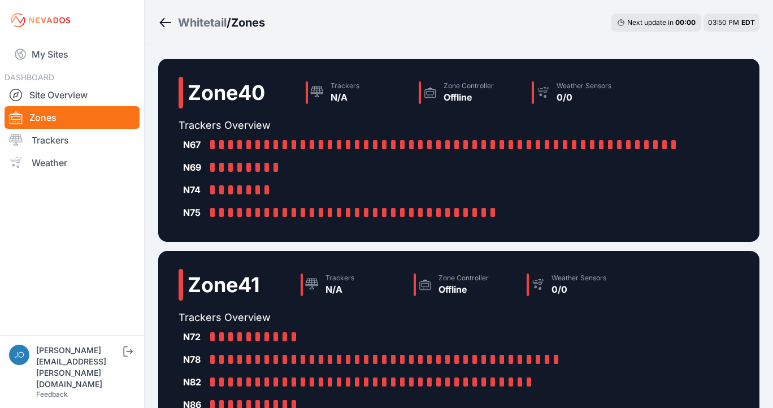
click at [195, 22] on div "Whitetail" at bounding box center [202, 23] width 49 height 16
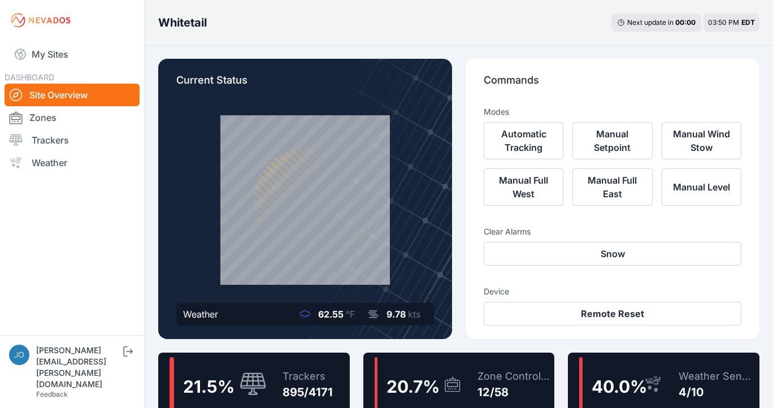
click at [282, 366] on div "Trackers 895/4171" at bounding box center [302, 384] width 62 height 54
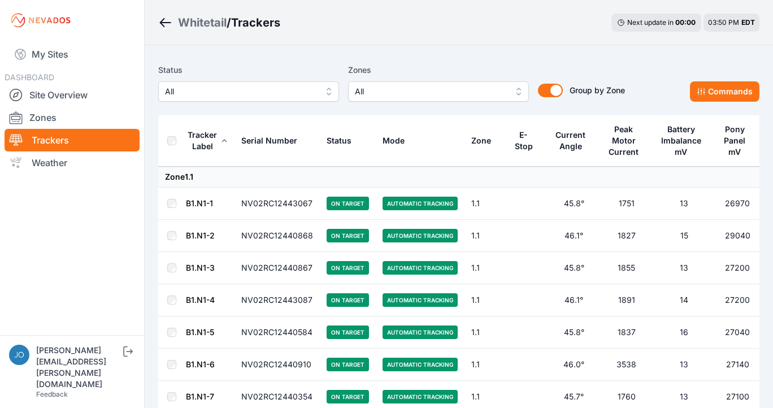
click at [288, 90] on span "All" at bounding box center [240, 92] width 151 height 14
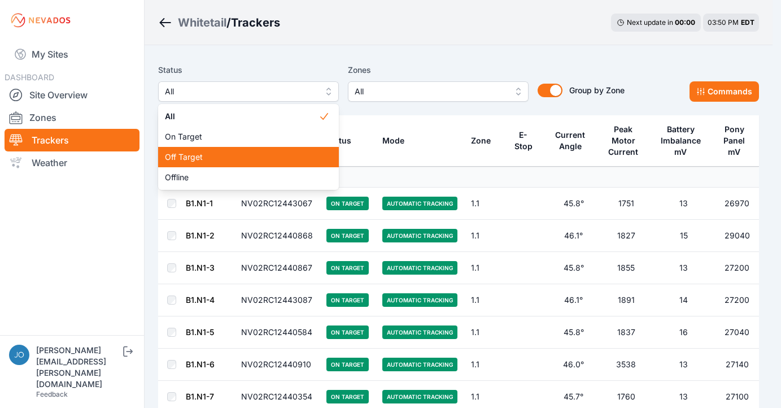
click at [248, 158] on span "Off Target" at bounding box center [242, 156] width 154 height 11
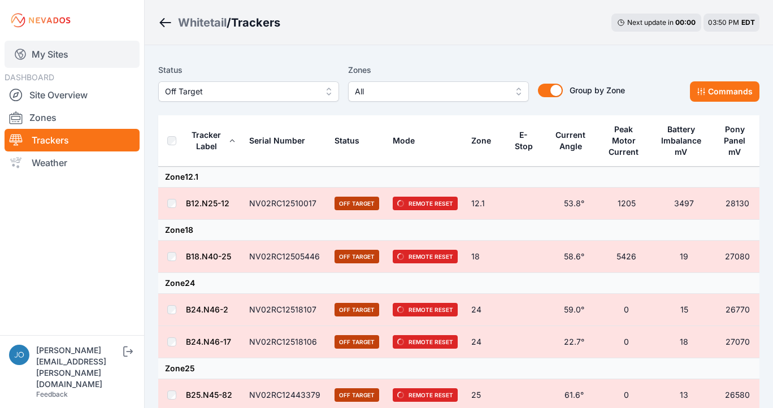
click at [46, 55] on link "My Sites" at bounding box center [72, 54] width 135 height 27
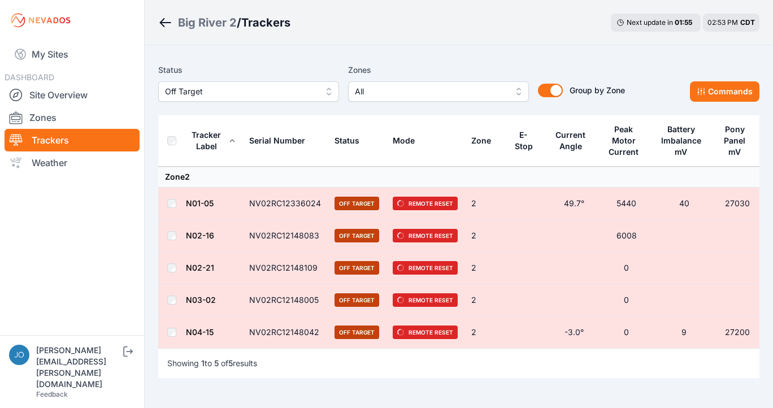
click at [93, 228] on nav "My Sites DASHBOARD Site Overview Zones Trackers Weather" at bounding box center [72, 183] width 144 height 285
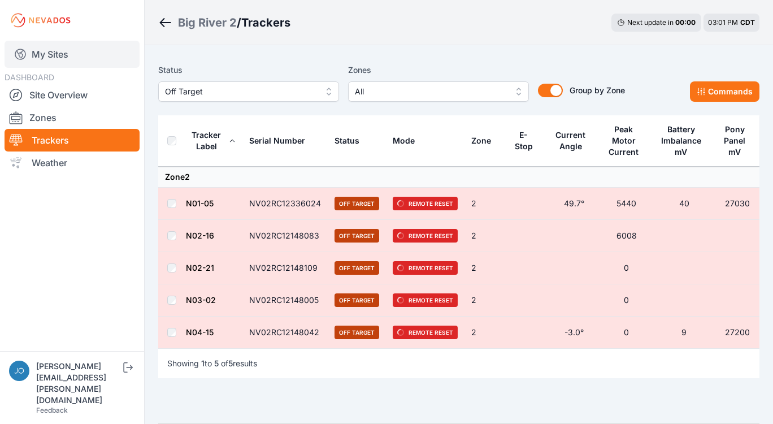
click at [40, 44] on link "My Sites" at bounding box center [72, 54] width 135 height 27
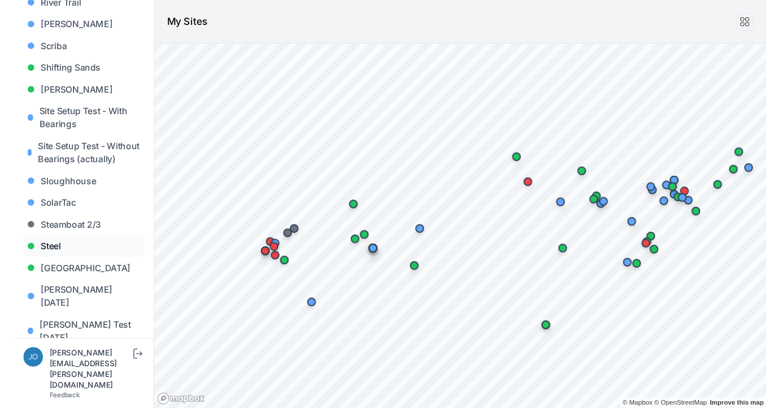
scroll to position [1184, 0]
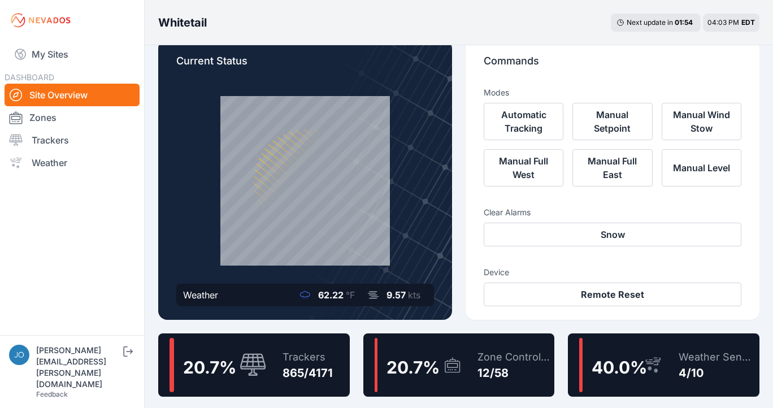
scroll to position [21, 0]
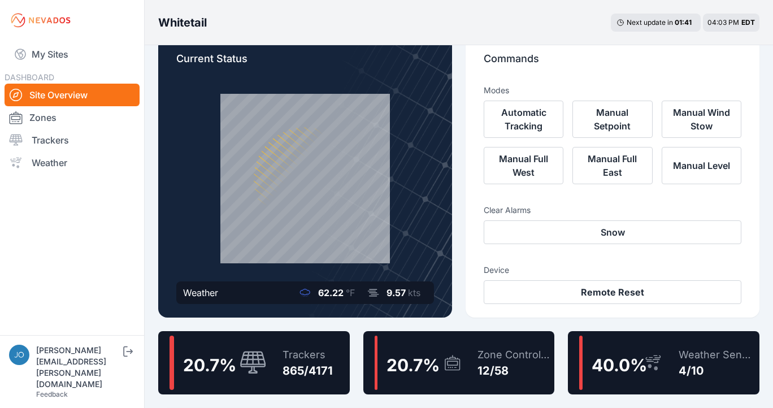
click at [236, 352] on div at bounding box center [251, 363] width 32 height 24
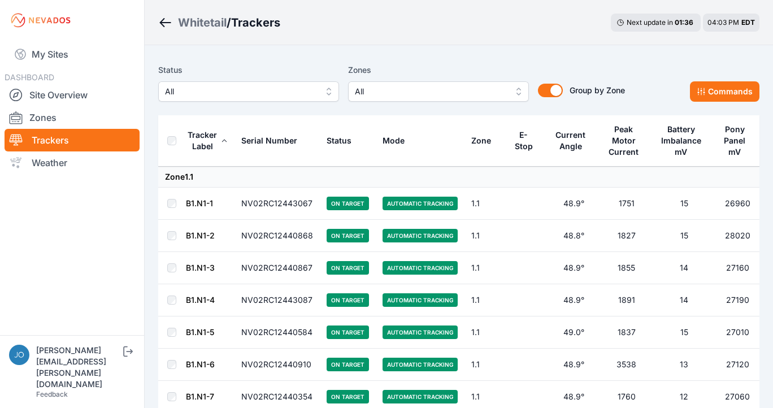
click at [243, 95] on span "All" at bounding box center [240, 92] width 151 height 14
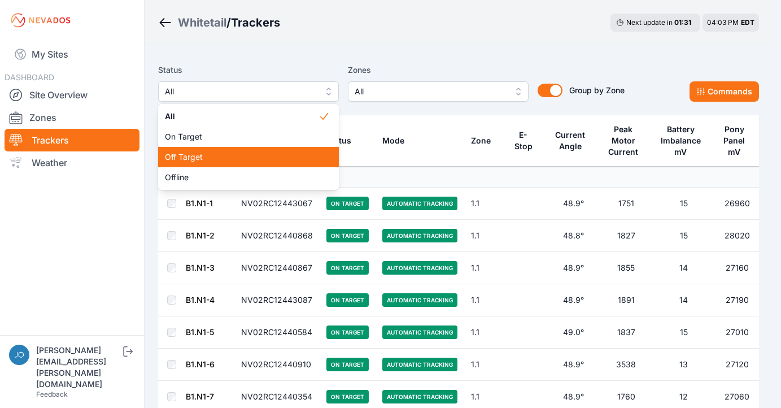
click at [215, 159] on span "Off Target" at bounding box center [242, 156] width 154 height 11
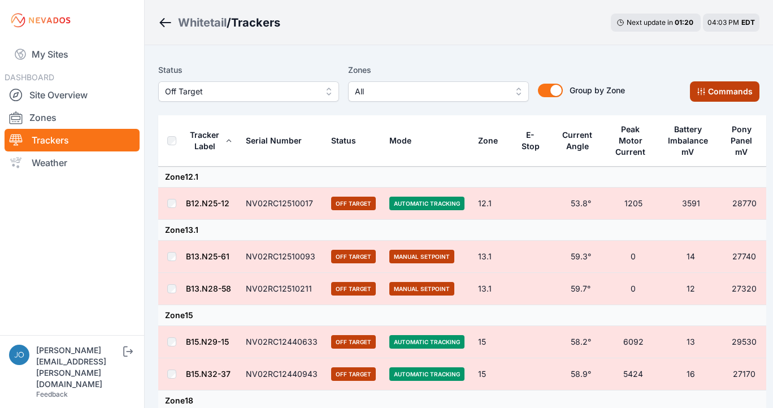
click at [705, 92] on icon at bounding box center [701, 91] width 9 height 9
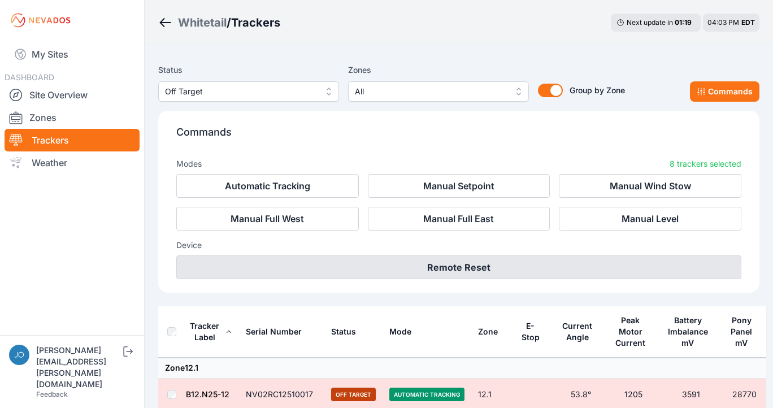
click at [475, 269] on button "Remote Reset" at bounding box center [458, 267] width 565 height 24
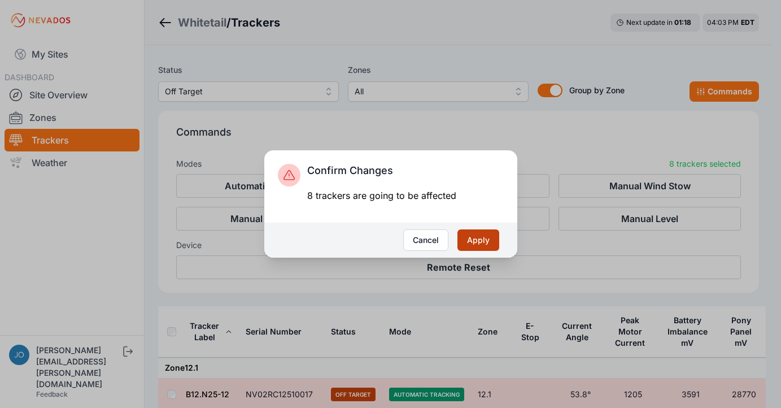
click at [485, 246] on button "Apply" at bounding box center [479, 239] width 42 height 21
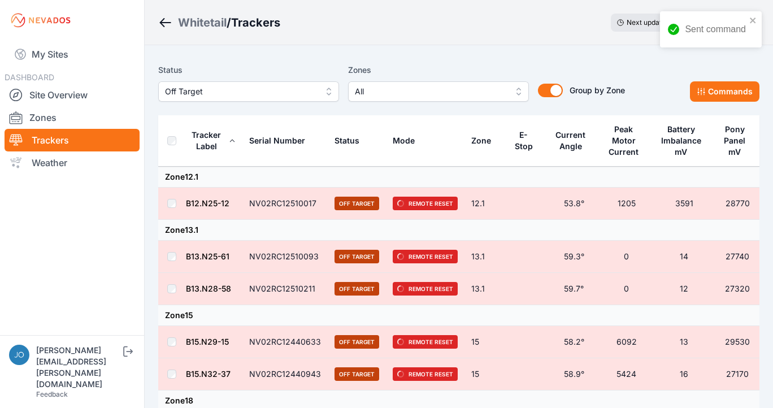
click at [214, 23] on div "Whitetail" at bounding box center [202, 23] width 49 height 16
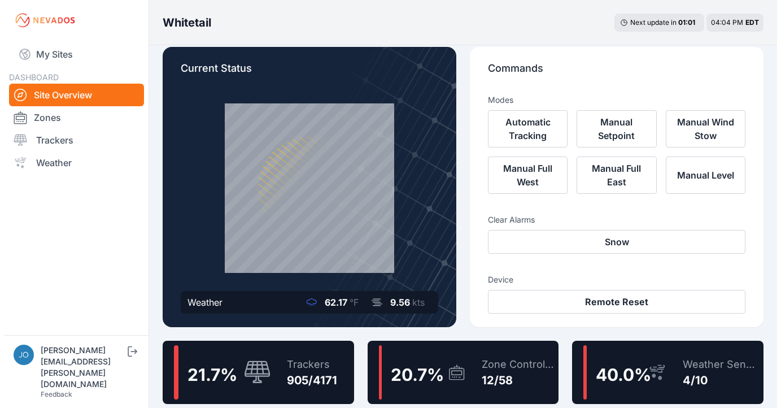
scroll to position [14, 0]
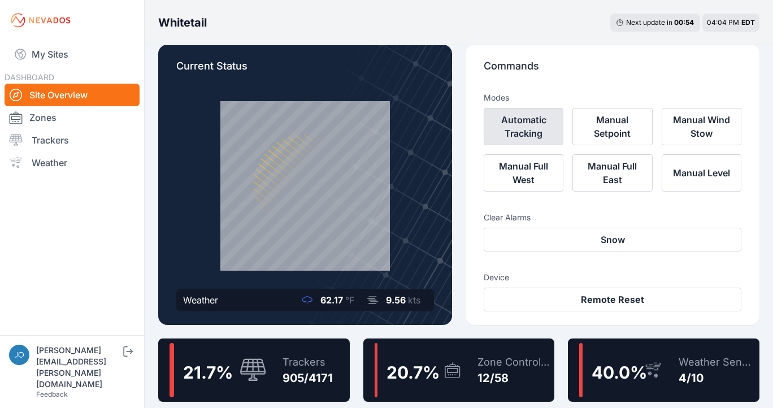
click at [504, 132] on button "Automatic Tracking" at bounding box center [524, 126] width 80 height 37
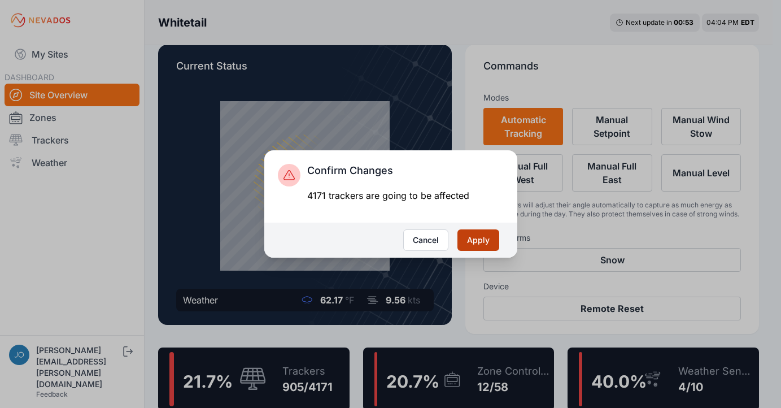
click at [468, 238] on button "Apply" at bounding box center [479, 239] width 42 height 21
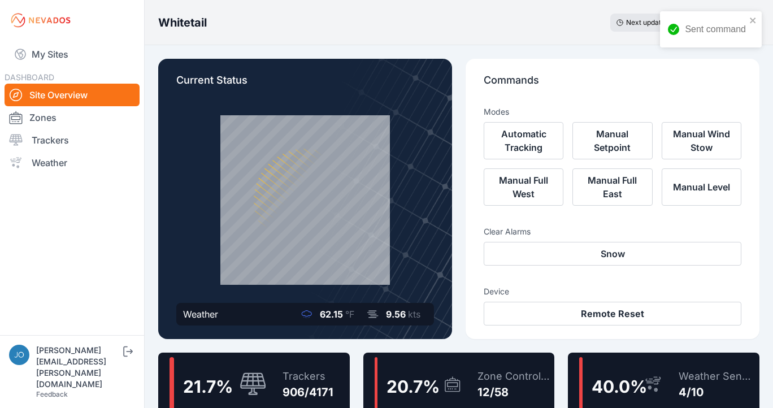
click at [747, 20] on div "Sent command" at bounding box center [706, 29] width 85 height 20
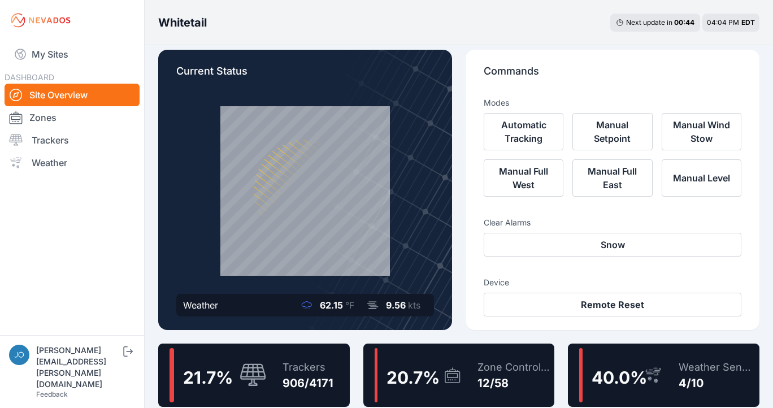
scroll to position [11, 0]
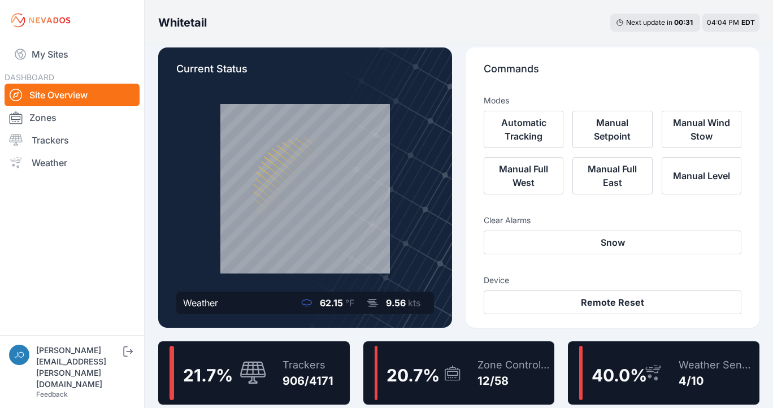
click at [297, 368] on div "Trackers" at bounding box center [307, 365] width 51 height 16
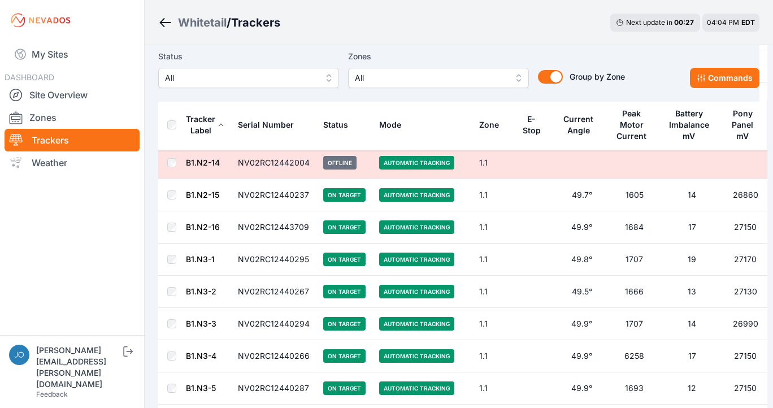
scroll to position [955, 0]
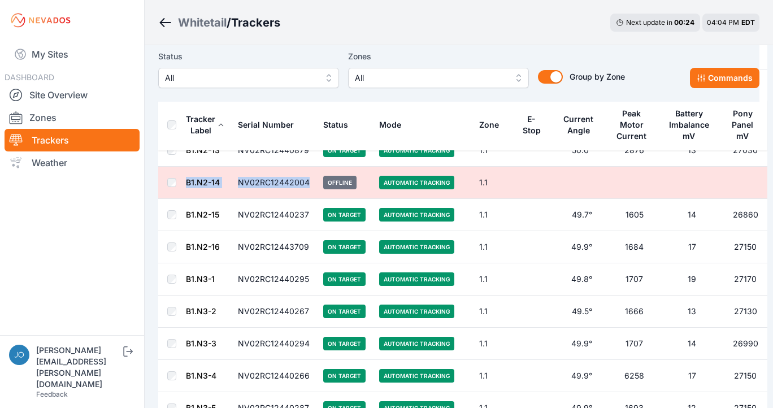
drag, startPoint x: 312, startPoint y: 186, endPoint x: 183, endPoint y: 180, distance: 129.0
click at [183, 180] on tr "B1.N2-14 NV02RC12442004 Offline Automatic Tracking 1.1" at bounding box center [462, 183] width 609 height 32
copy tr "B1.N2-14 NV02RC12442004"
drag, startPoint x: 305, startPoint y: 182, endPoint x: 178, endPoint y: 169, distance: 127.8
click at [178, 169] on tr "B1.N2-14 NV02RC12442004 Offline Automatic Tracking 1.1" at bounding box center [462, 183] width 609 height 32
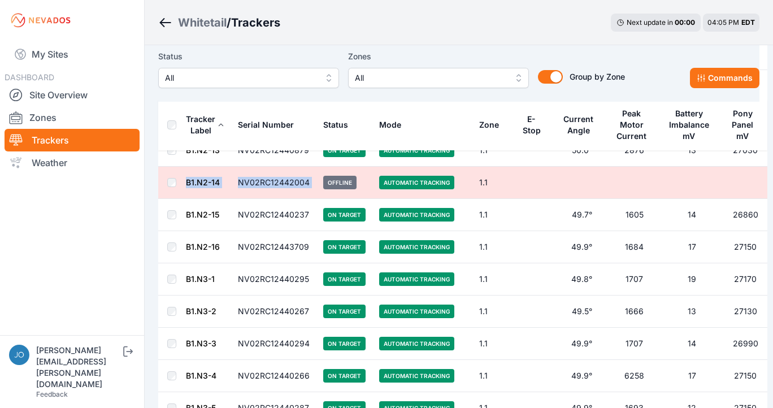
drag, startPoint x: 364, startPoint y: 181, endPoint x: 170, endPoint y: 170, distance: 194.7
click at [170, 170] on tr "B1.N2-14 NV02RC12442004 Offline Automatic Tracking 1.1" at bounding box center [462, 183] width 609 height 32
copy tr "B1.N2-14 NV02RC12442004"
click at [240, 165] on td "NV02RC12440879" at bounding box center [273, 150] width 85 height 32
drag, startPoint x: 235, startPoint y: 180, endPoint x: 307, endPoint y: 181, distance: 71.8
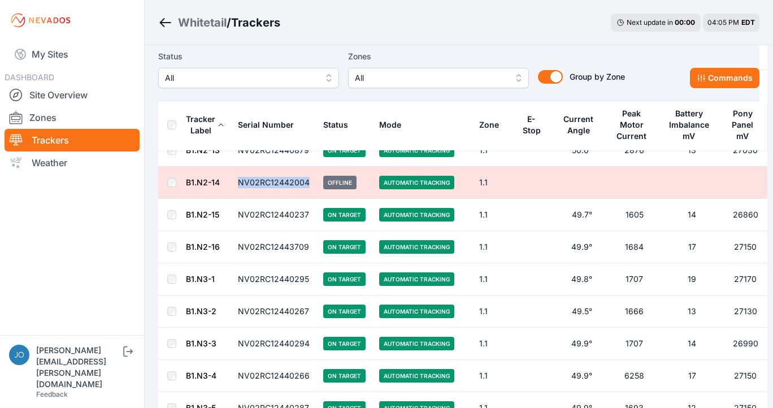
click at [307, 181] on td "NV02RC12442004" at bounding box center [273, 183] width 85 height 32
copy td "NV02RC12442004"
click at [280, 36] on ol "Whitetail / Trackers" at bounding box center [219, 22] width 122 height 29
click at [227, 77] on span "All" at bounding box center [240, 78] width 151 height 14
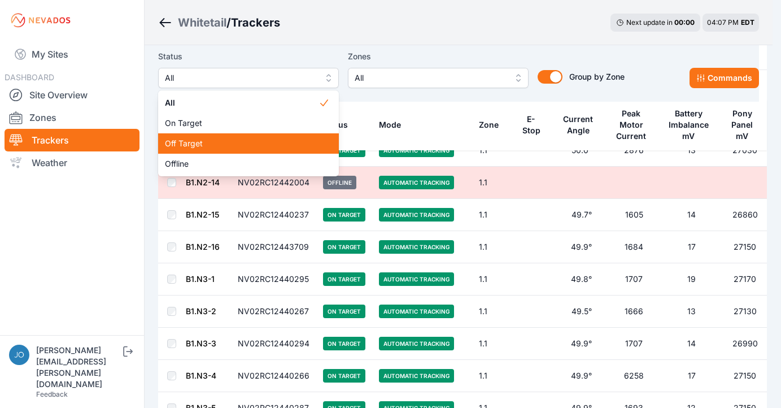
click at [217, 138] on span "Off Target" at bounding box center [242, 143] width 154 height 11
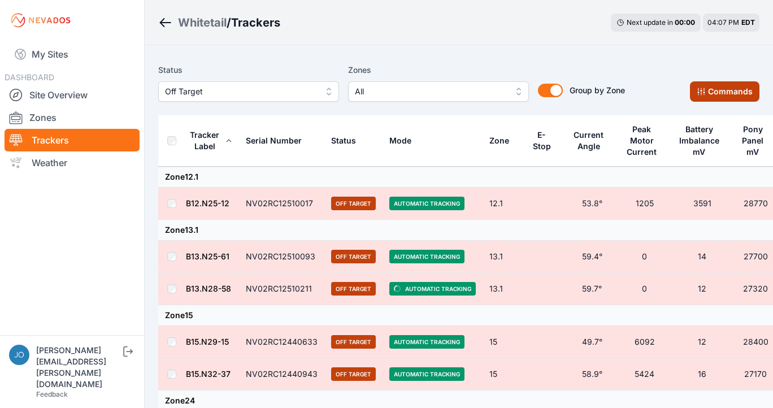
click at [727, 85] on button "Commands" at bounding box center [724, 91] width 69 height 20
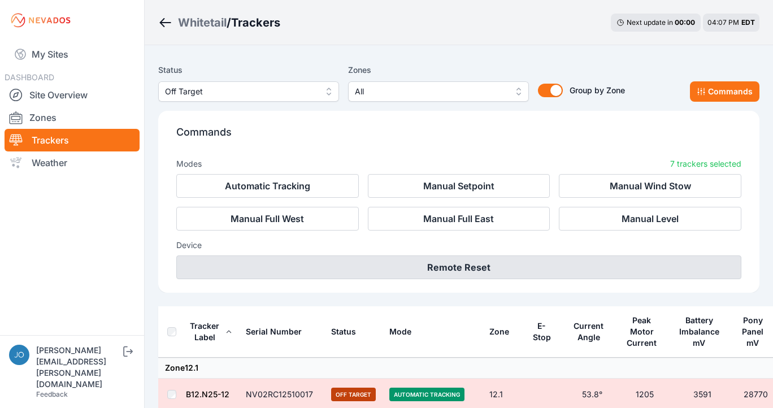
click at [550, 270] on button "Remote Reset" at bounding box center [458, 267] width 565 height 24
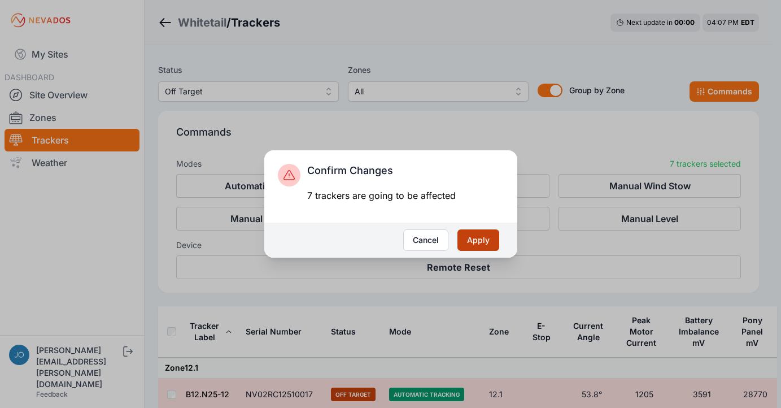
click at [482, 243] on button "Apply" at bounding box center [479, 239] width 42 height 21
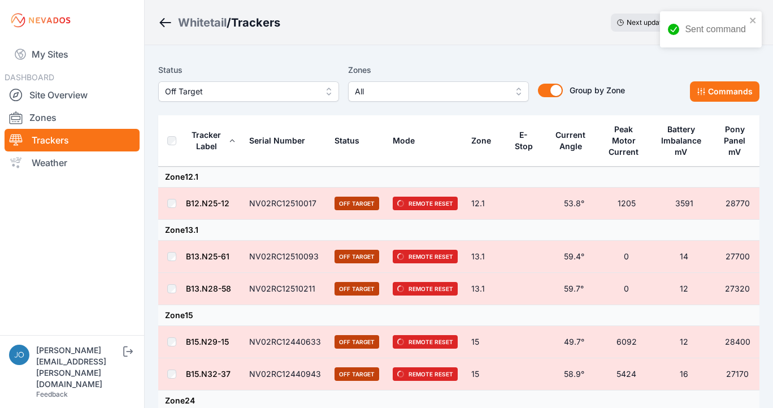
click at [184, 23] on div "Whitetail" at bounding box center [202, 23] width 49 height 16
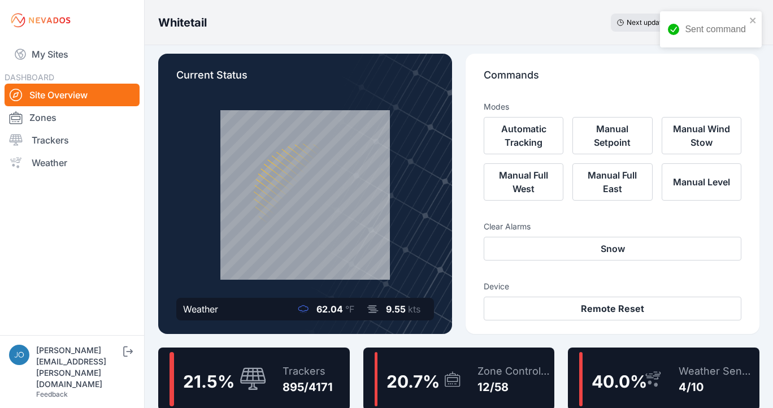
scroll to position [27, 0]
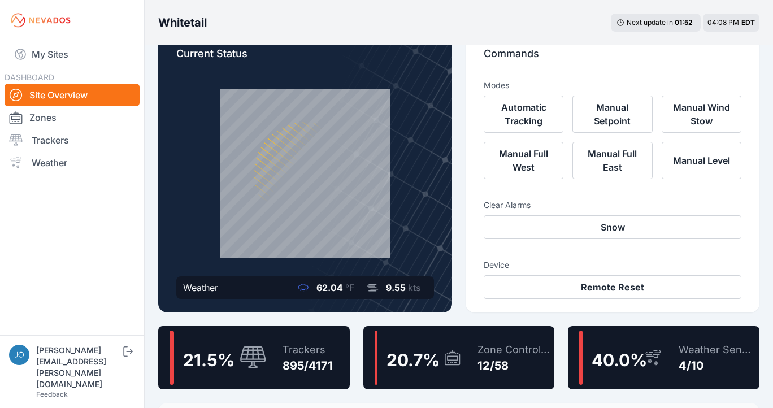
click at [299, 356] on div "Trackers" at bounding box center [307, 350] width 50 height 16
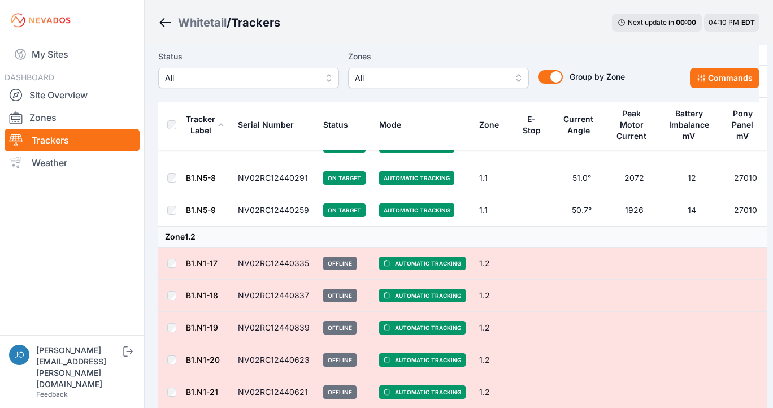
scroll to position [1742, 0]
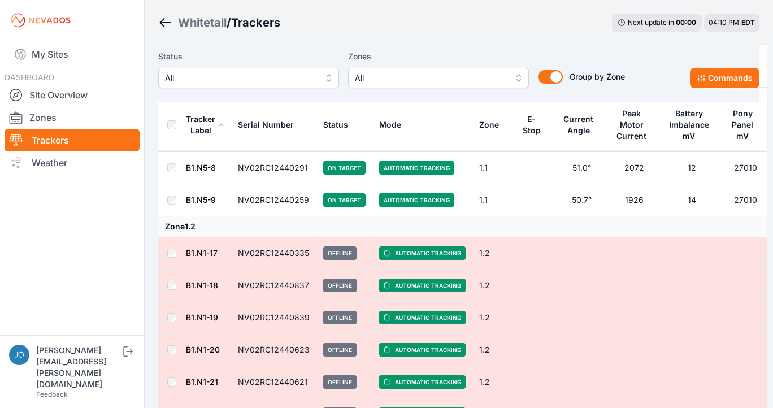
click at [238, 77] on span "All" at bounding box center [240, 78] width 151 height 14
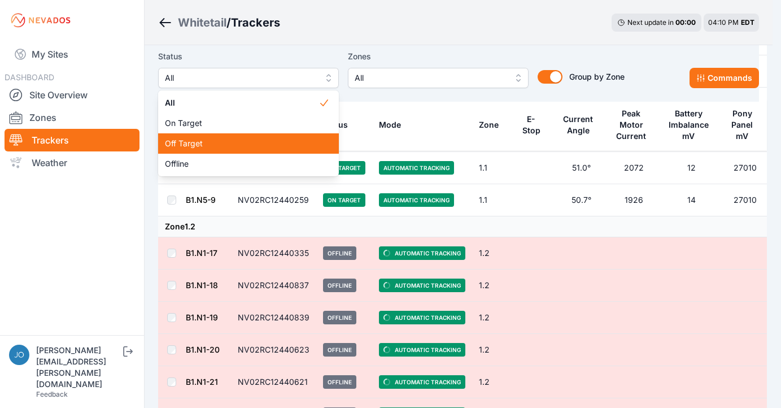
click at [209, 147] on span "Off Target" at bounding box center [242, 143] width 154 height 11
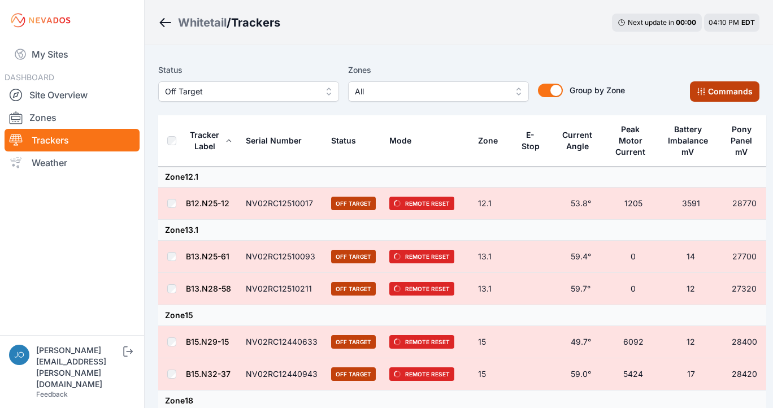
click at [702, 92] on icon at bounding box center [701, 91] width 9 height 9
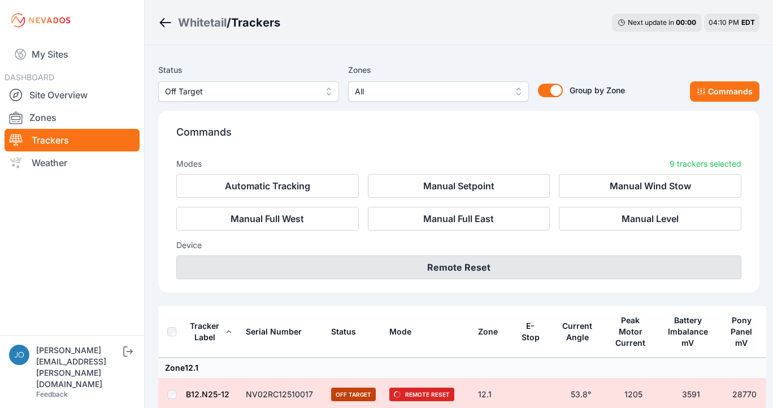
click at [464, 271] on button "Remote Reset" at bounding box center [458, 267] width 565 height 24
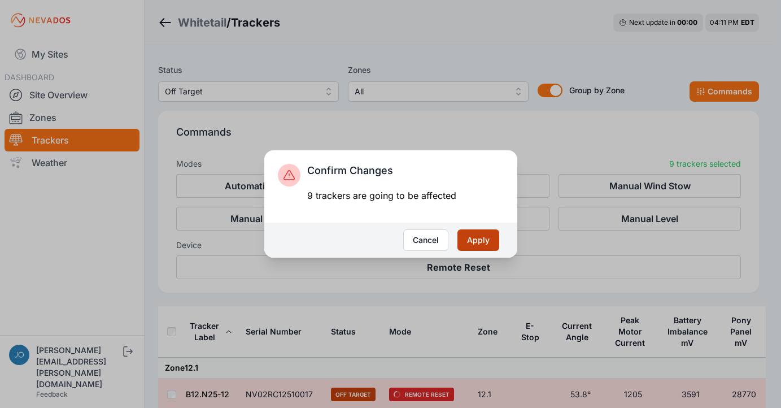
click at [476, 240] on button "Apply" at bounding box center [479, 239] width 42 height 21
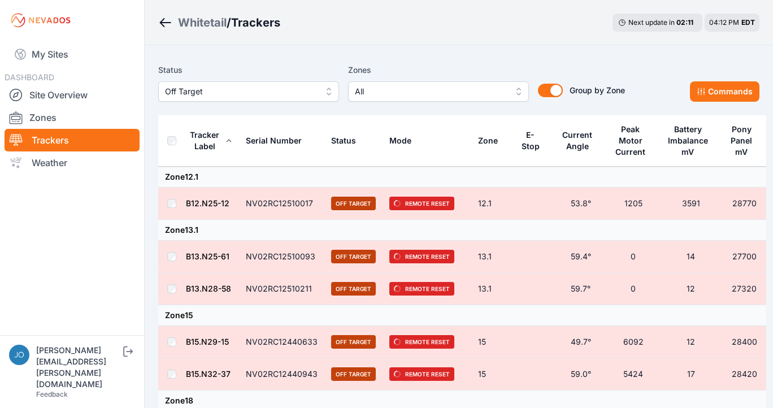
click at [204, 24] on div "Whitetail" at bounding box center [202, 23] width 49 height 16
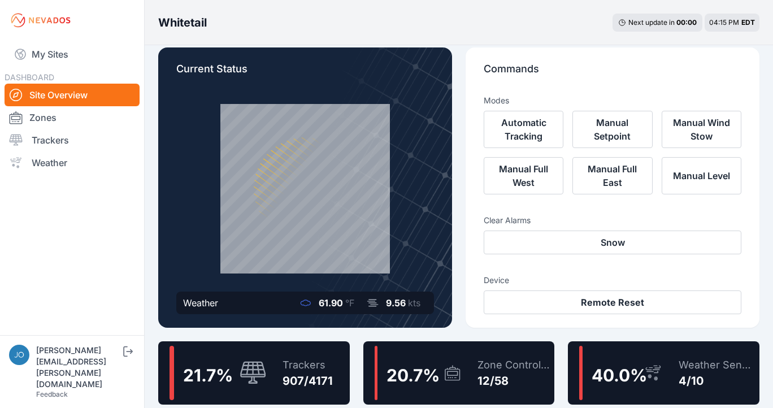
scroll to position [56, 0]
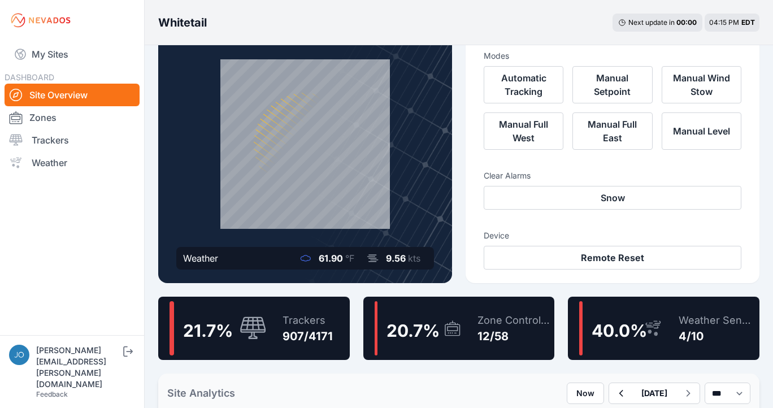
click at [323, 307] on div "Trackers 907/4171" at bounding box center [302, 328] width 62 height 54
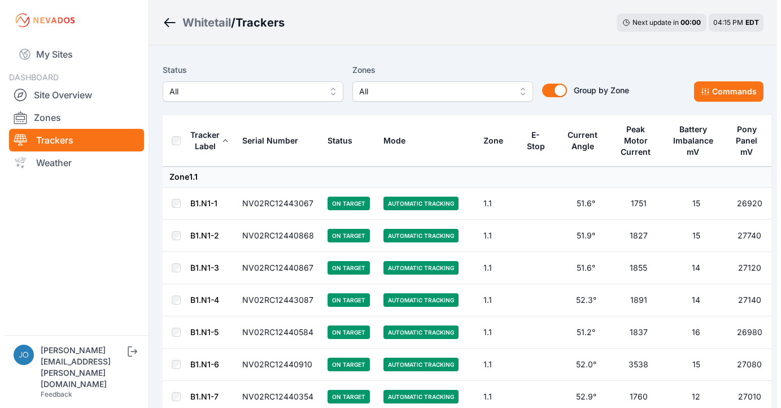
scroll to position [2, 0]
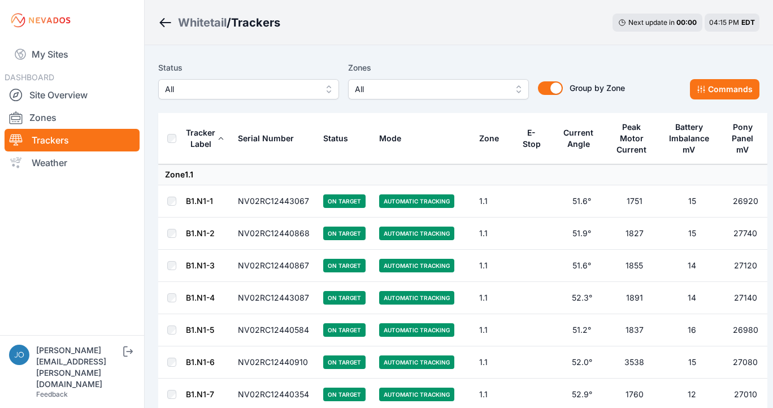
click at [267, 82] on button "All" at bounding box center [248, 89] width 181 height 20
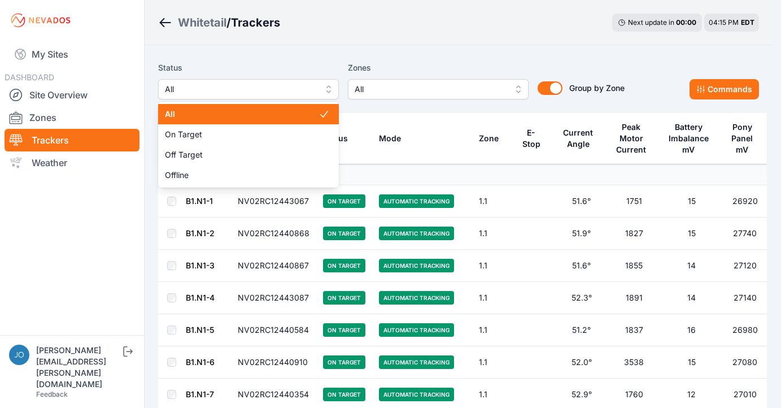
click at [454, 88] on div "Status All All On Target Off Target Offline Zones All Group by Zone Group by Zo…" at bounding box center [391, 80] width 467 height 38
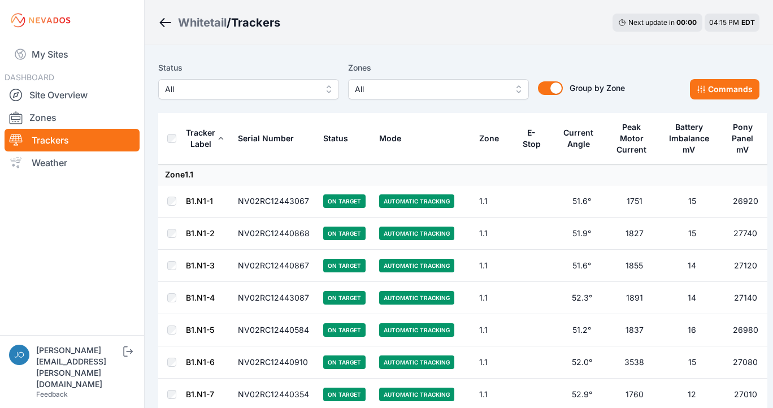
click at [454, 88] on span "All" at bounding box center [430, 89] width 151 height 14
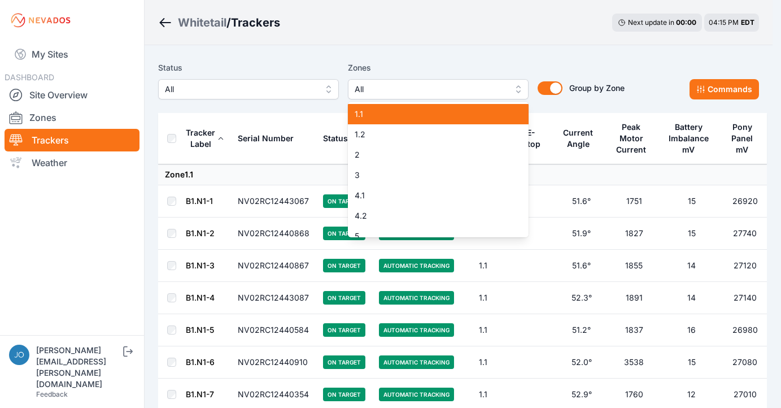
click at [434, 116] on span "1.1" at bounding box center [432, 113] width 154 height 11
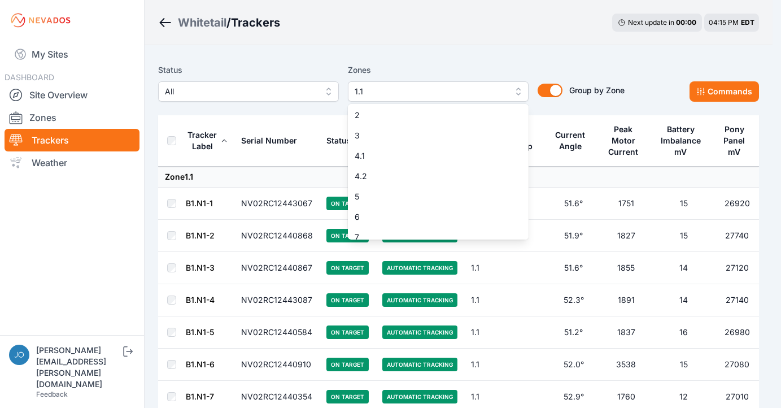
scroll to position [60, 0]
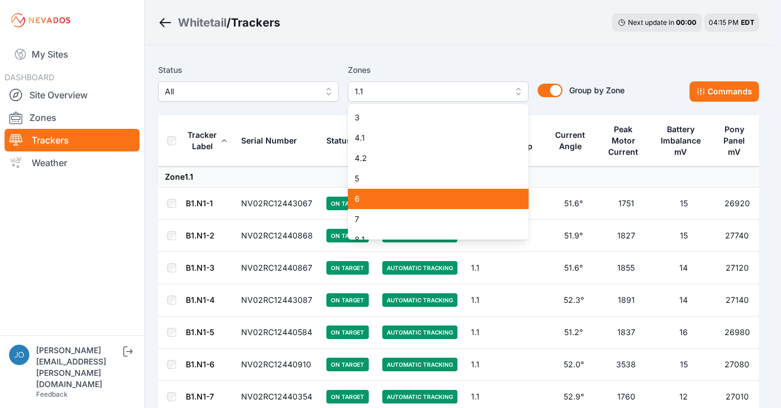
click at [357, 196] on span "6" at bounding box center [432, 198] width 154 height 11
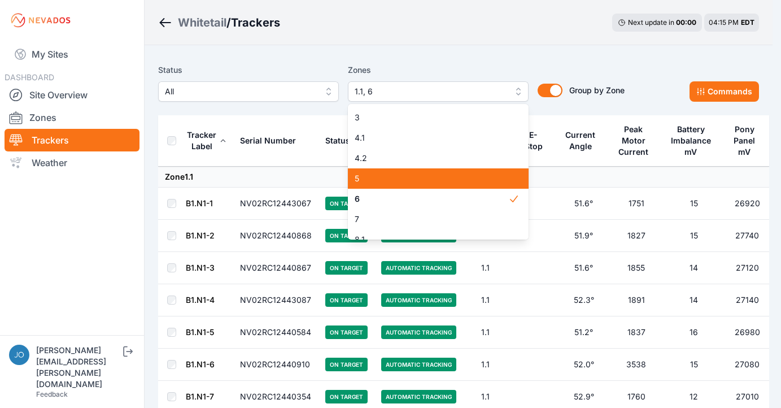
click at [392, 183] on span "5" at bounding box center [432, 178] width 154 height 11
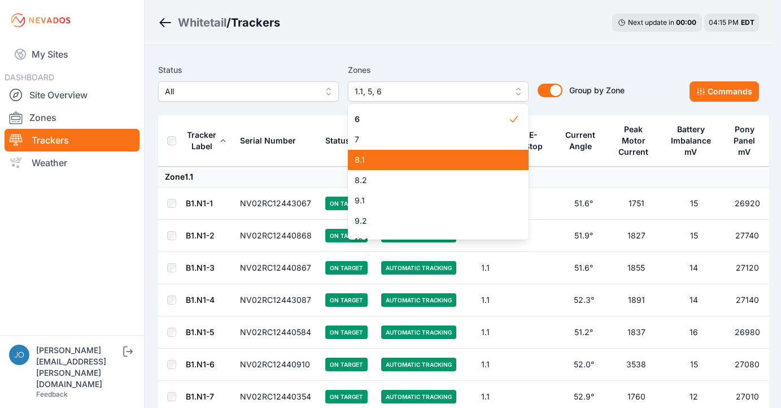
scroll to position [240, 0]
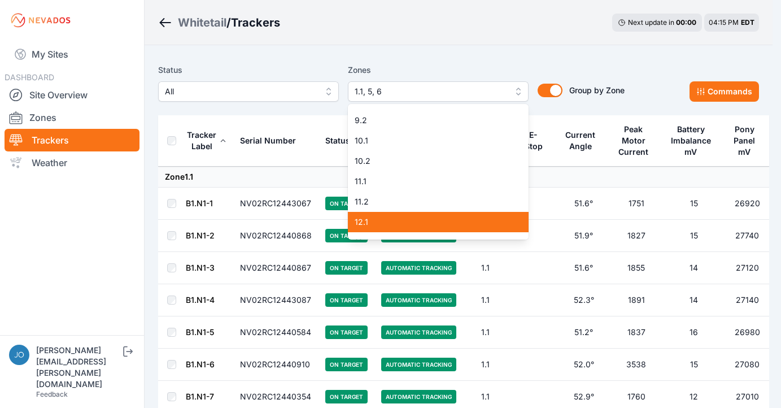
click at [399, 214] on div "12.1" at bounding box center [438, 222] width 181 height 20
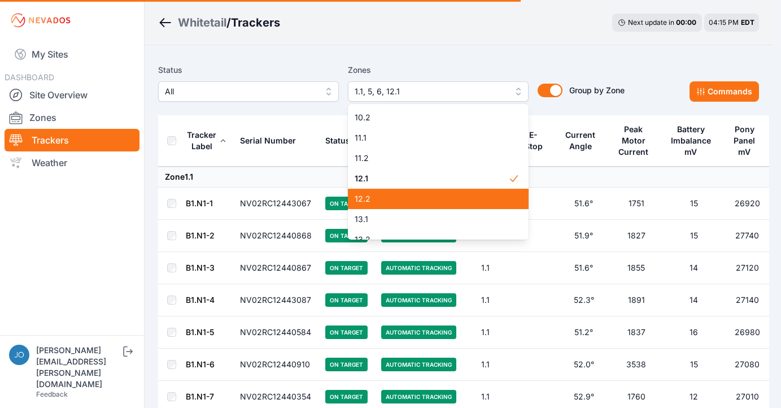
scroll to position [286, 0]
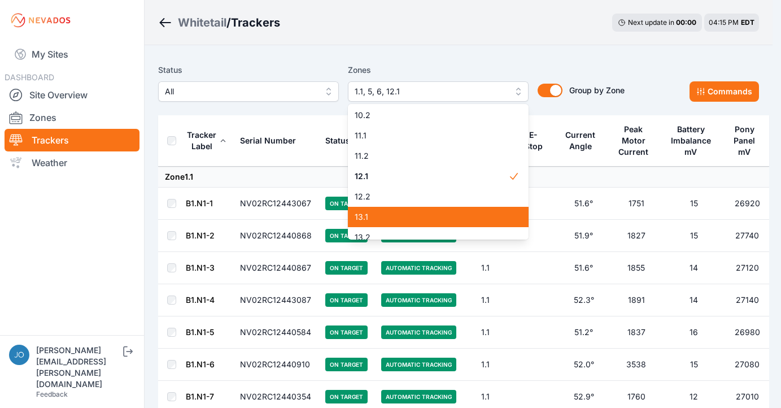
click at [387, 215] on span "13.1" at bounding box center [432, 216] width 154 height 11
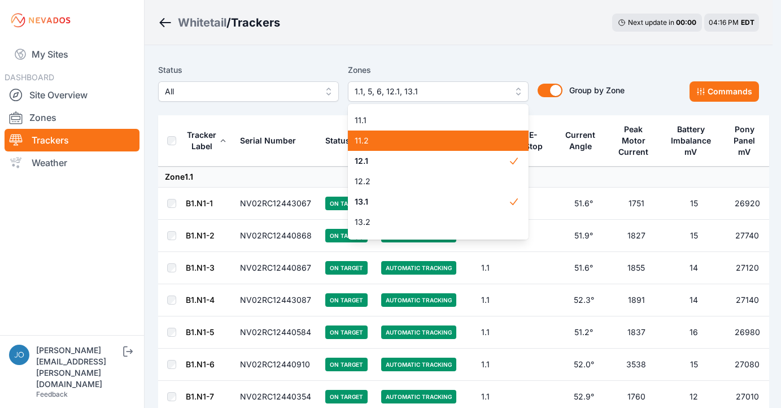
scroll to position [364, 0]
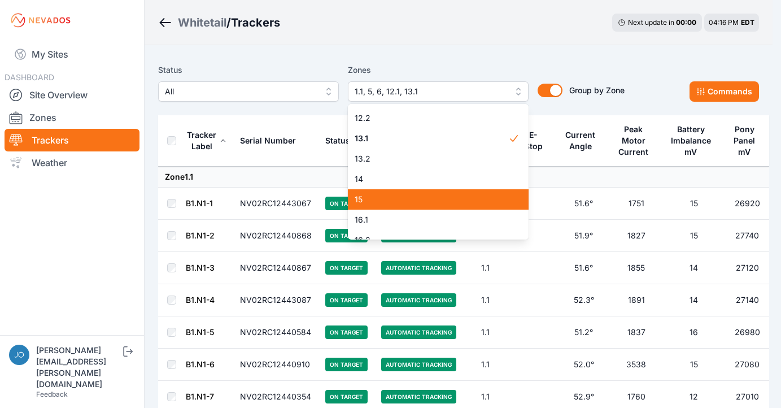
click at [401, 202] on span "15" at bounding box center [432, 199] width 154 height 11
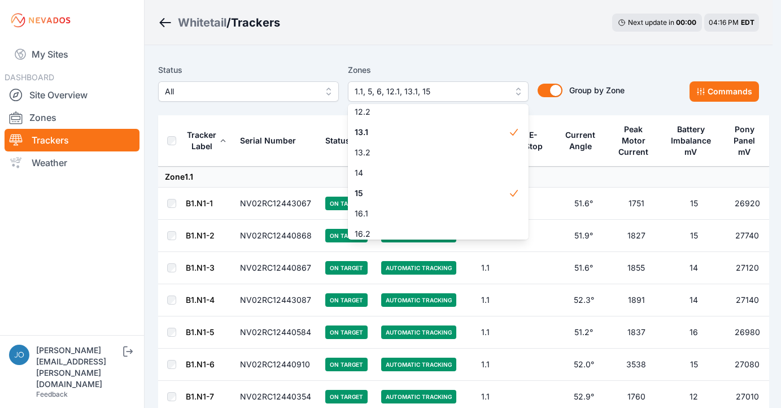
scroll to position [449, 0]
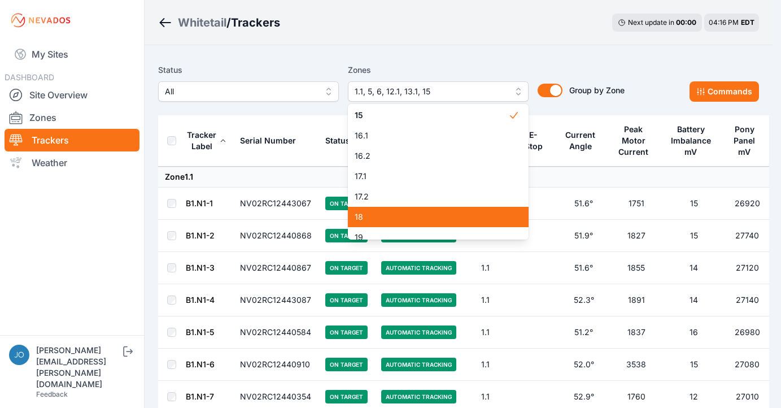
click at [385, 211] on div "18" at bounding box center [438, 217] width 181 height 20
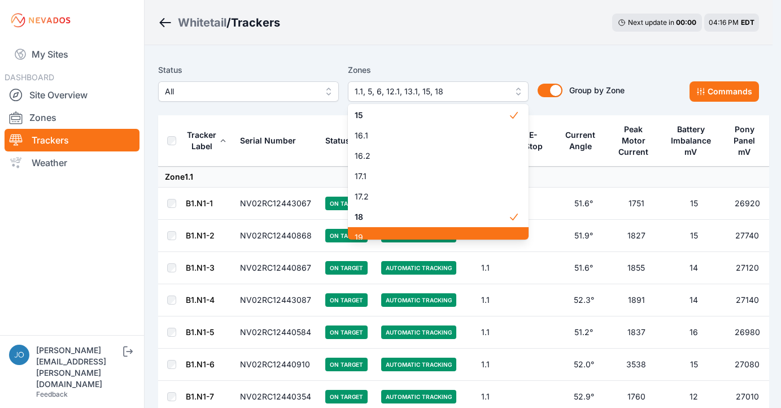
click at [388, 233] on span "19" at bounding box center [432, 237] width 154 height 11
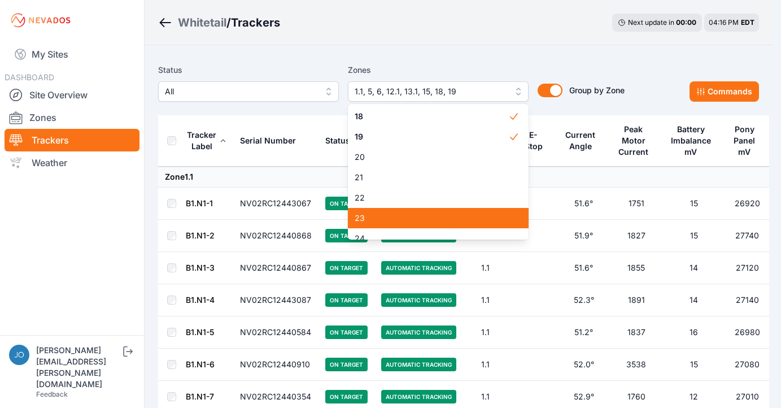
scroll to position [551, 0]
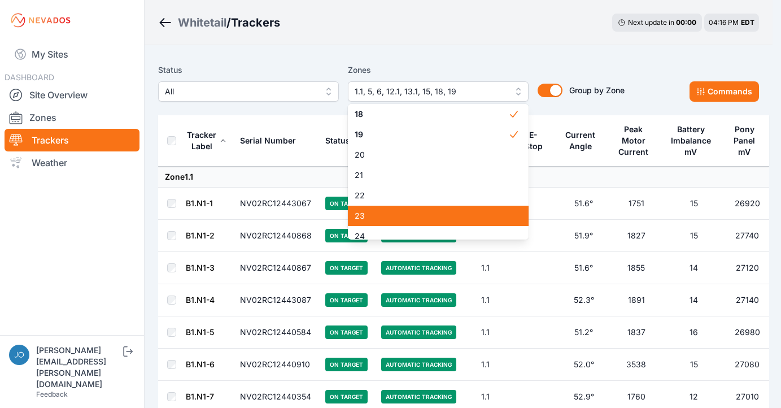
click at [380, 213] on span "23" at bounding box center [432, 215] width 154 height 11
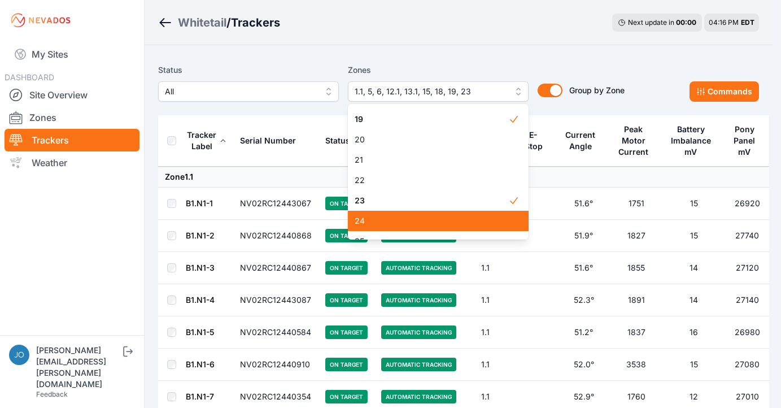
click at [379, 219] on span "24" at bounding box center [432, 220] width 154 height 11
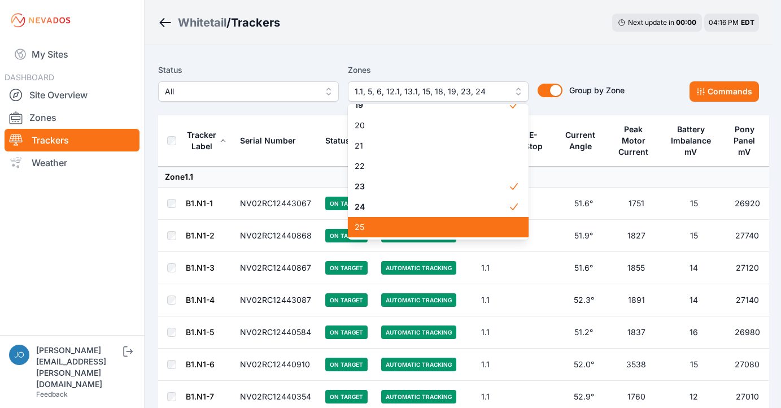
click at [399, 223] on span "25" at bounding box center [432, 226] width 154 height 11
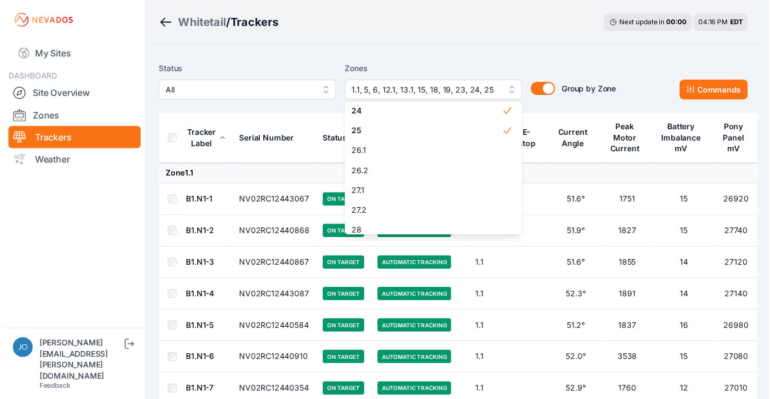
scroll to position [754, 0]
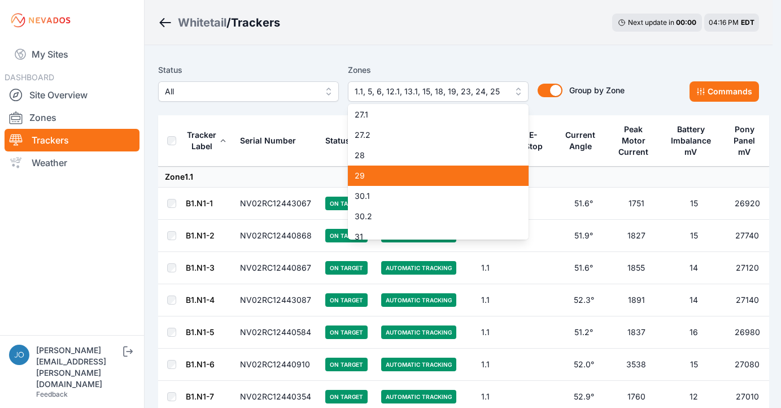
click at [402, 176] on span "29" at bounding box center [432, 175] width 154 height 11
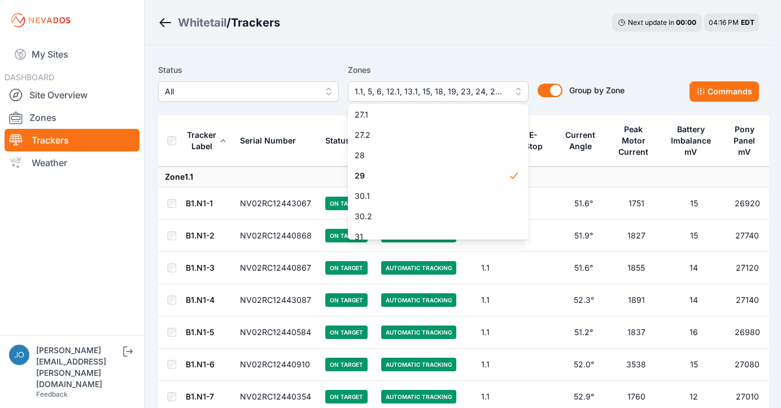
click at [286, 66] on div "Status All Zones 1.1, 5, 6, 12.1, 13.1, 15, 18, 19, 23, 24, 25, 29 1.1 1.2 2 3 …" at bounding box center [391, 82] width 467 height 38
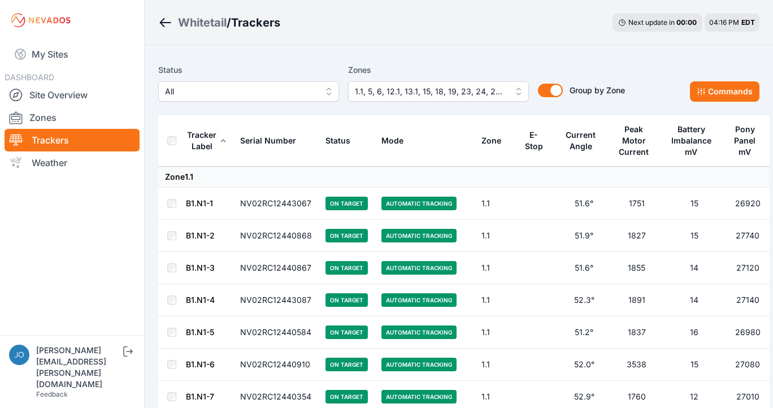
click at [288, 88] on span "All" at bounding box center [240, 92] width 151 height 14
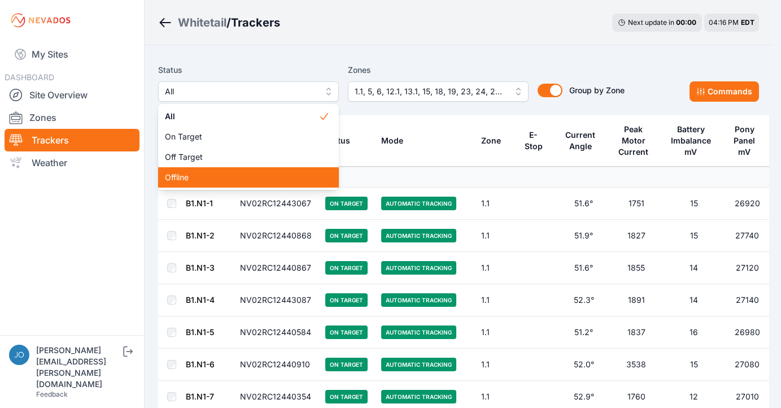
click at [246, 175] on span "Offline" at bounding box center [242, 177] width 154 height 11
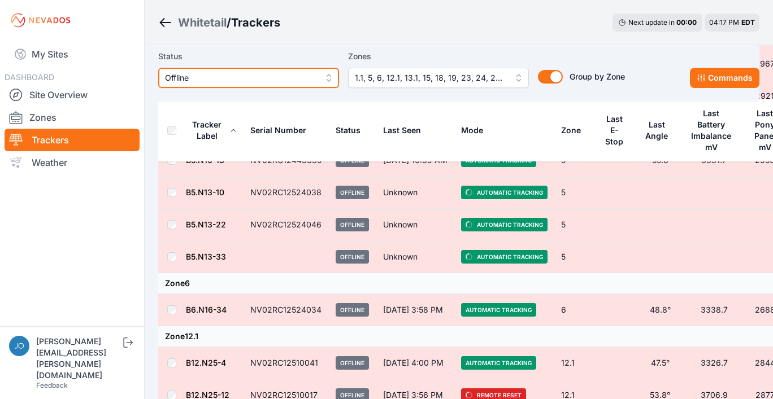
scroll to position [437, 0]
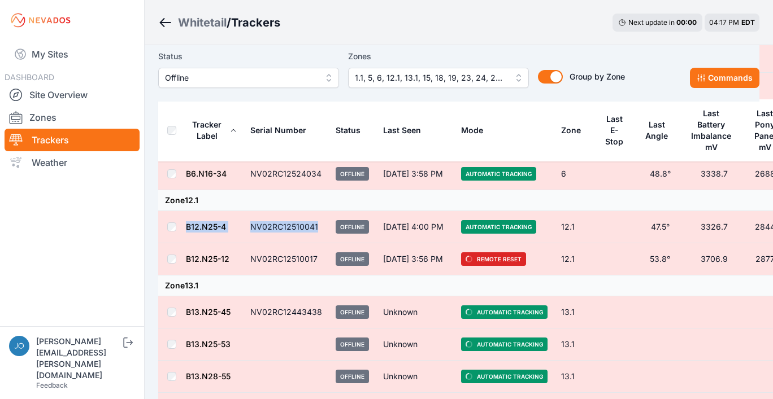
click at [173, 223] on tr "B12.N25-4 NV02RC12510041 Offline [DATE] 4:00 PM Automatic Tracking 12.1 47.5° 3…" at bounding box center [473, 227] width 631 height 32
copy tr "B12.N25-4 NV02RC12510041"
click at [325, 263] on tr "B12.N25-12 NV02RC12510017 Offline [DATE] 3:56 PM Remote Reset 12.1 53.8° 3706.9…" at bounding box center [473, 259] width 631 height 32
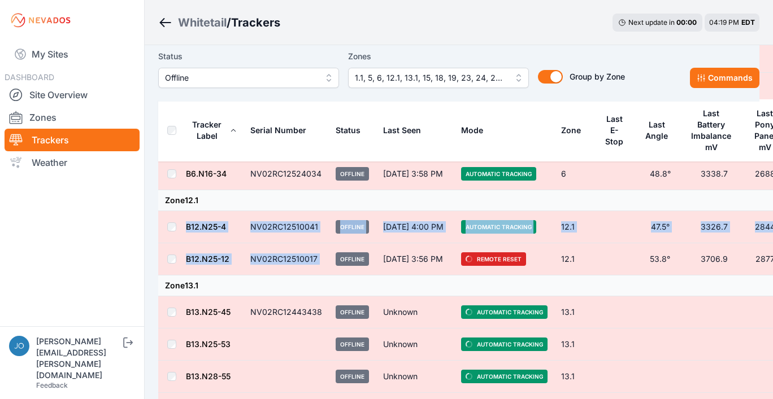
drag, startPoint x: 372, startPoint y: 259, endPoint x: 172, endPoint y: 219, distance: 203.9
copy tbody "B12.N25-4 NV02RC12510041 Offline [DATE] 4:00 PM Automatic Tracking 12.1 47.5° 3…"
click at [272, 53] on label "Status" at bounding box center [248, 57] width 181 height 14
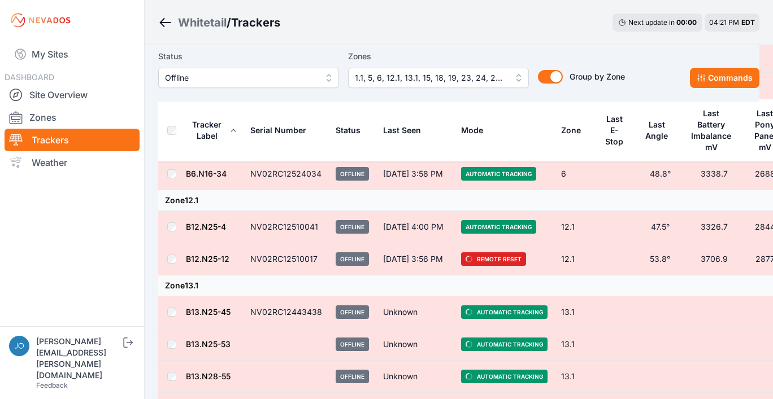
click at [210, 81] on span "Offline" at bounding box center [240, 78] width 151 height 14
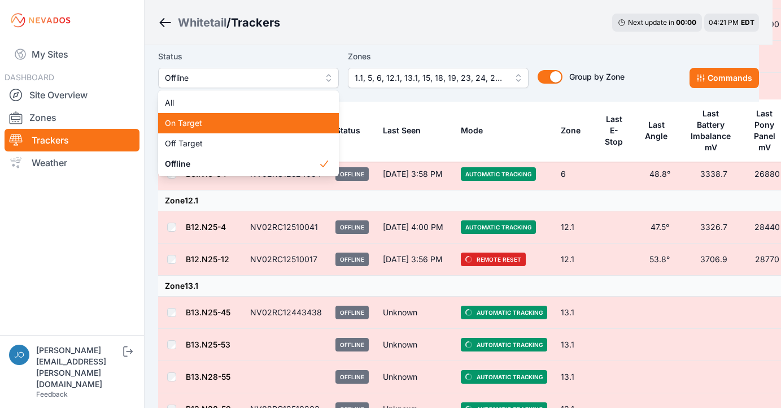
click at [202, 124] on span "On Target" at bounding box center [242, 123] width 154 height 11
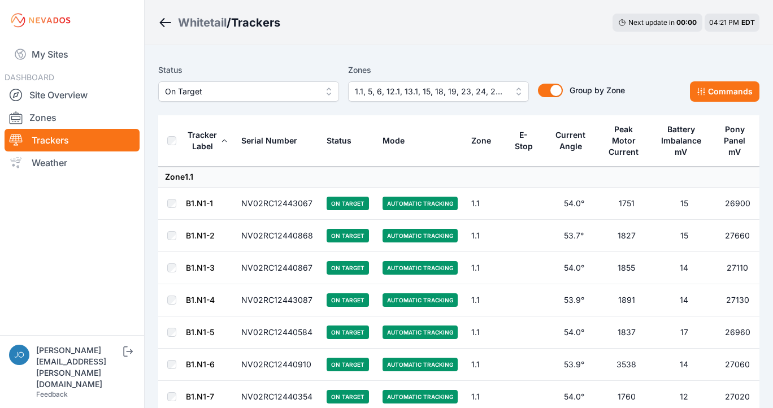
click at [290, 99] on button "On Target" at bounding box center [248, 91] width 181 height 20
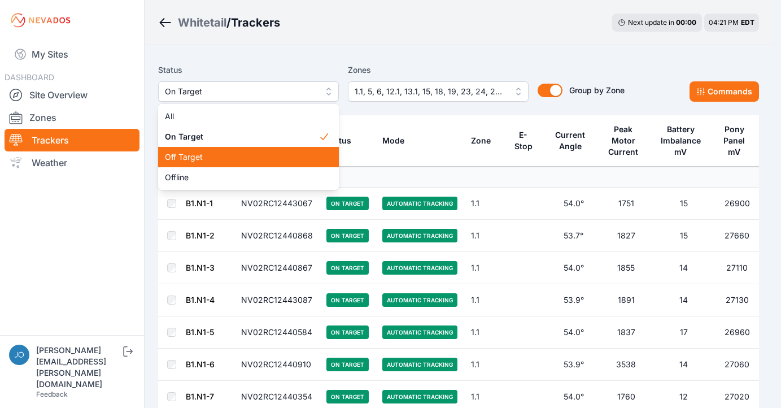
click at [241, 154] on span "Off Target" at bounding box center [242, 156] width 154 height 11
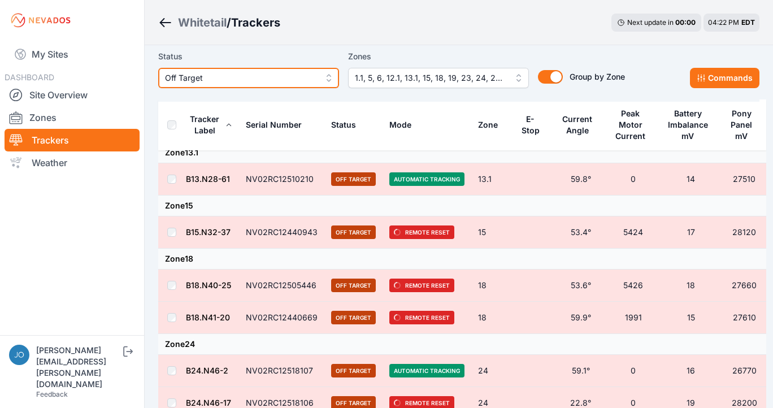
scroll to position [7, 0]
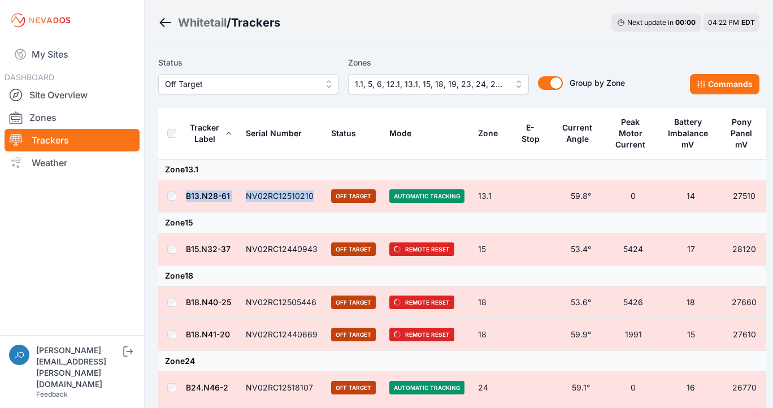
drag, startPoint x: 315, startPoint y: 194, endPoint x: 161, endPoint y: 182, distance: 154.1
click at [161, 182] on tr "B13.N28-61 NV02RC12510210 Off Target Automatic Tracking 13.1 59.8° 0 14 27510" at bounding box center [462, 196] width 608 height 32
copy tr "B13.N28-61 NV02RC12510210"
click at [315, 204] on td "NV02RC12510210" at bounding box center [281, 196] width 85 height 32
drag, startPoint x: 320, startPoint y: 195, endPoint x: 247, endPoint y: 194, distance: 72.9
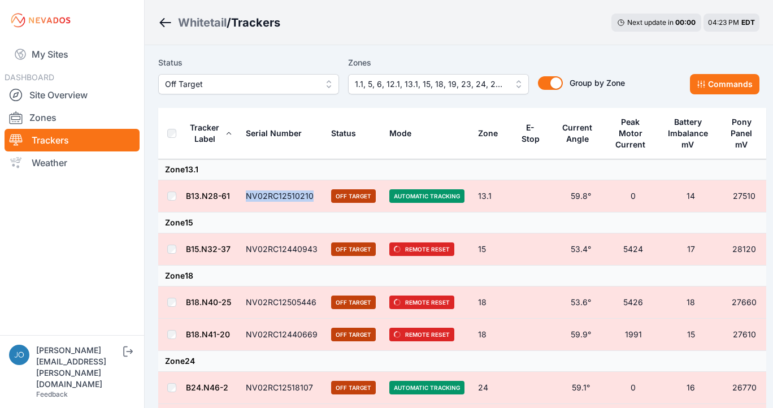
click at [247, 194] on td "NV02RC12510210" at bounding box center [281, 196] width 85 height 32
copy td "NV02RC12510210"
